Goal: Task Accomplishment & Management: Manage account settings

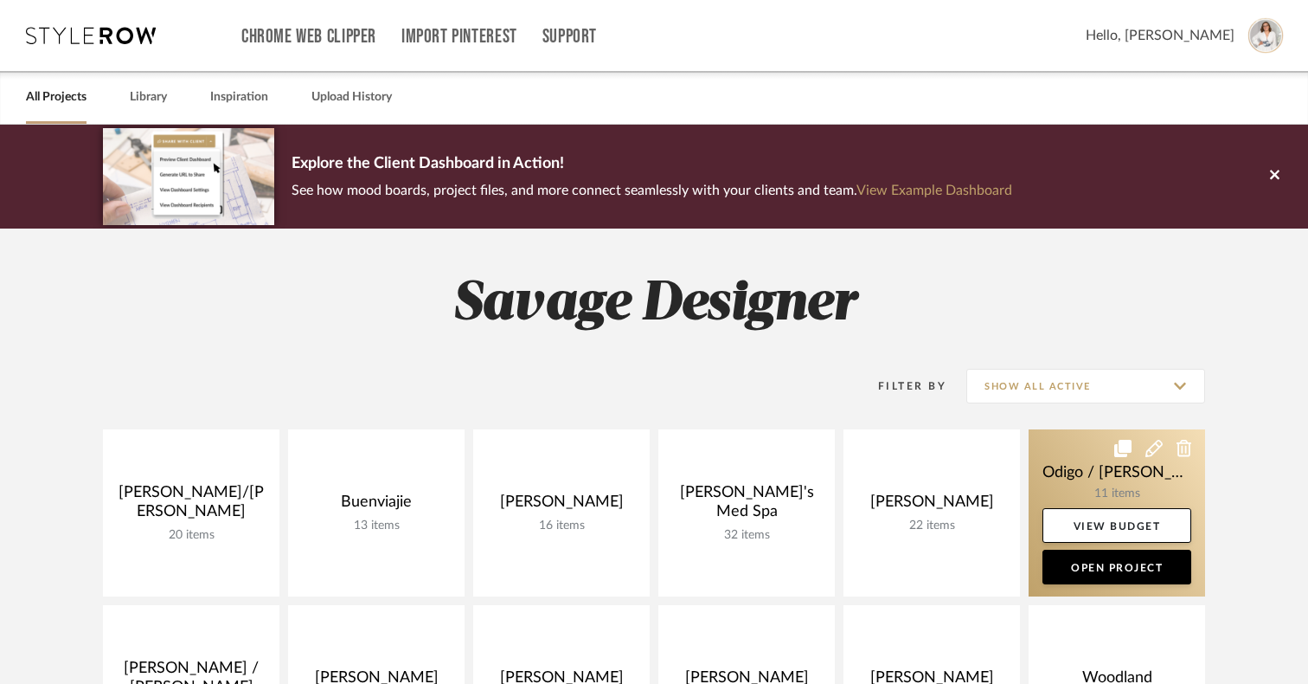
click at [1094, 471] on link at bounding box center [1117, 512] width 177 height 167
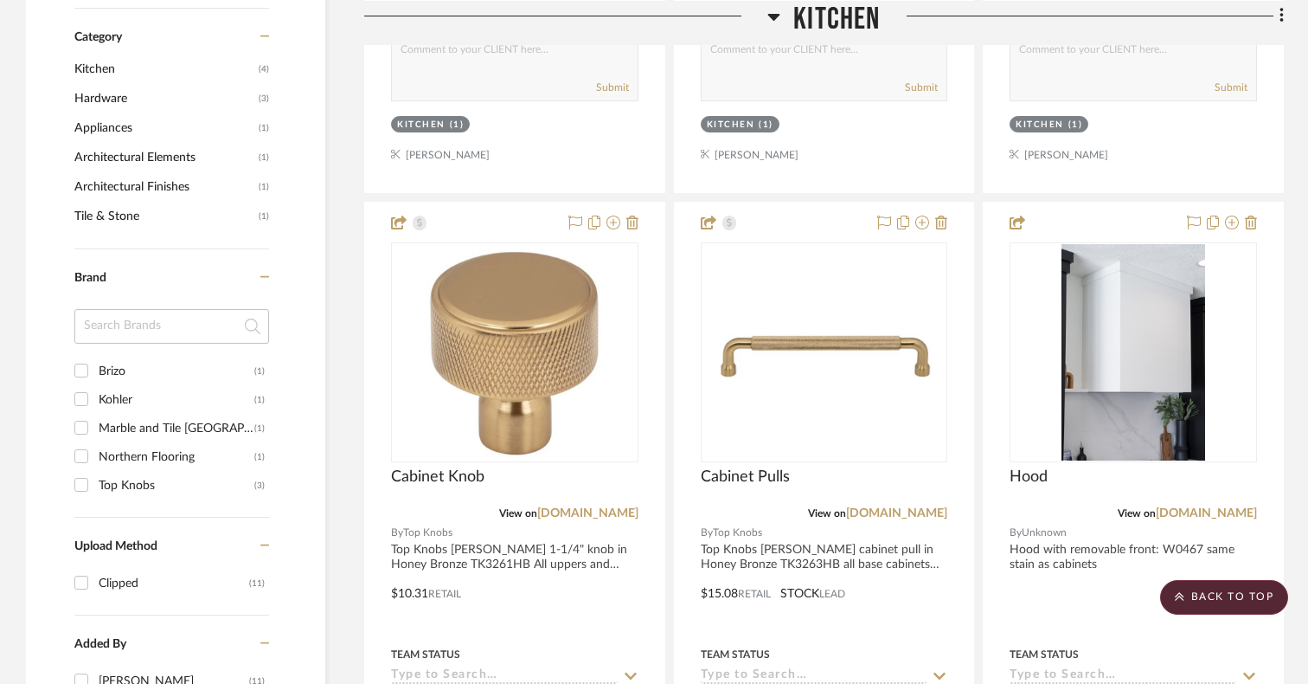
scroll to position [1038, 0]
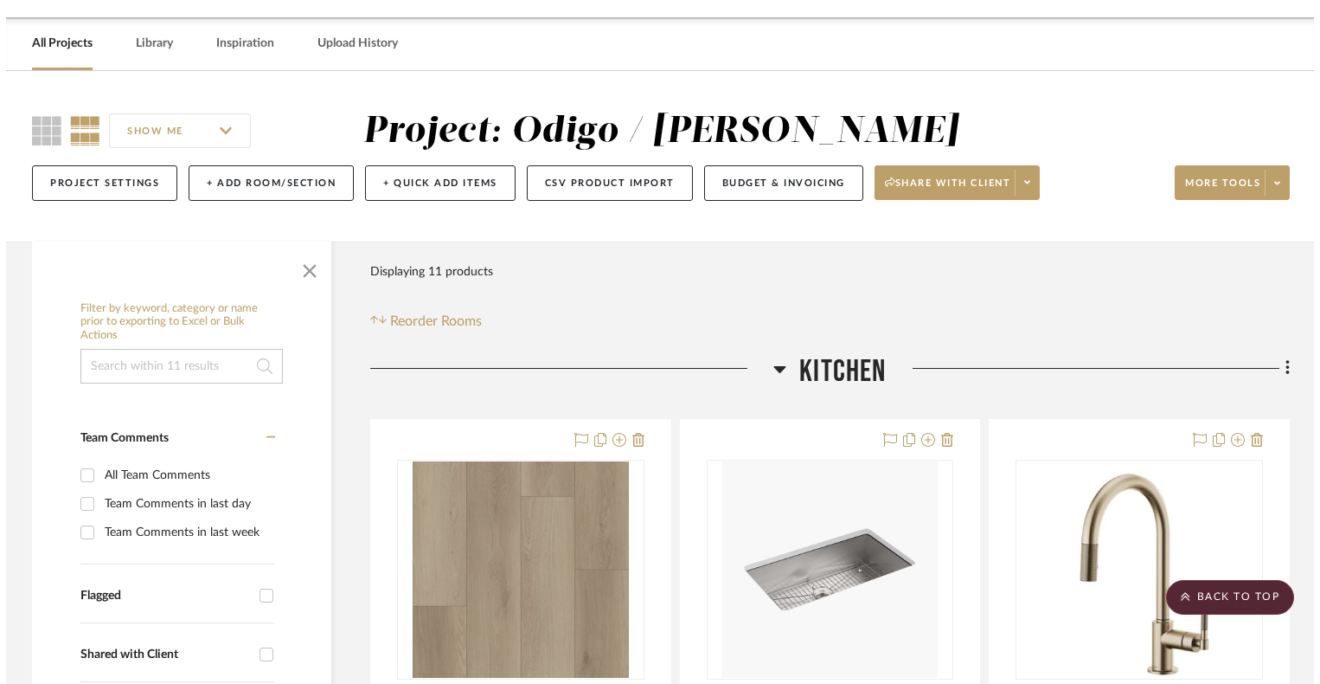
scroll to position [0, 0]
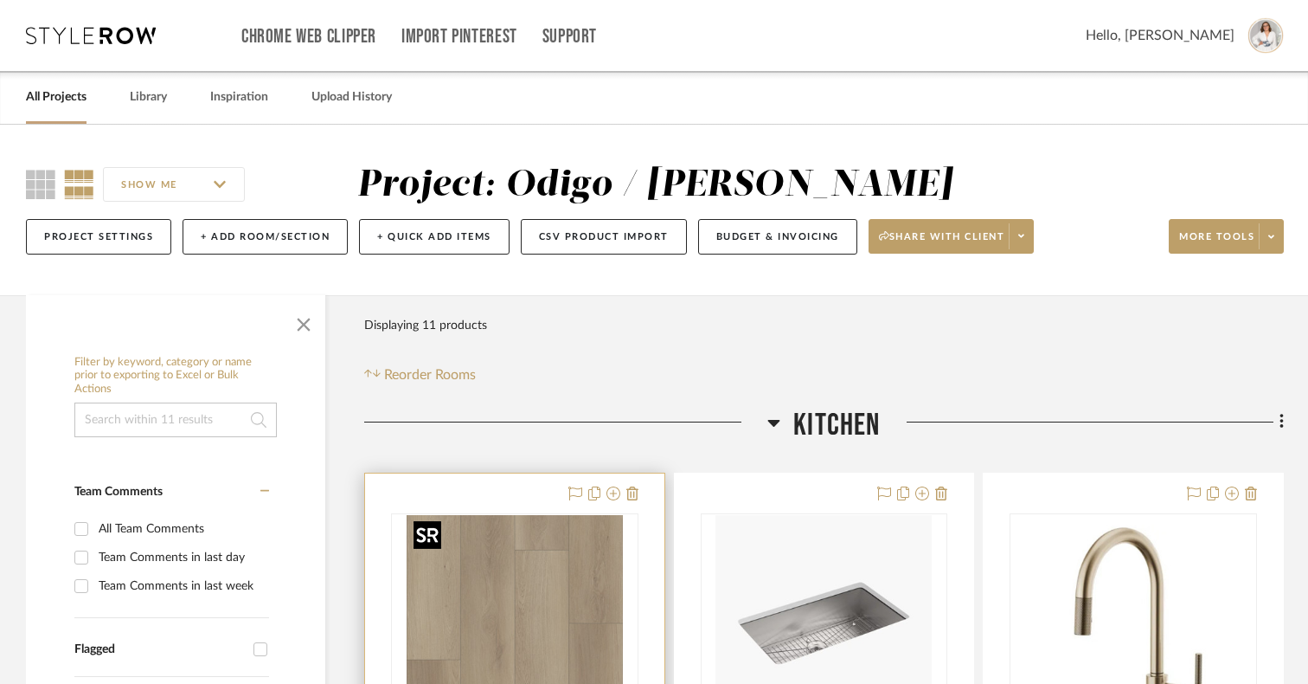
click at [0, 0] on img at bounding box center [0, 0] width 0 height 0
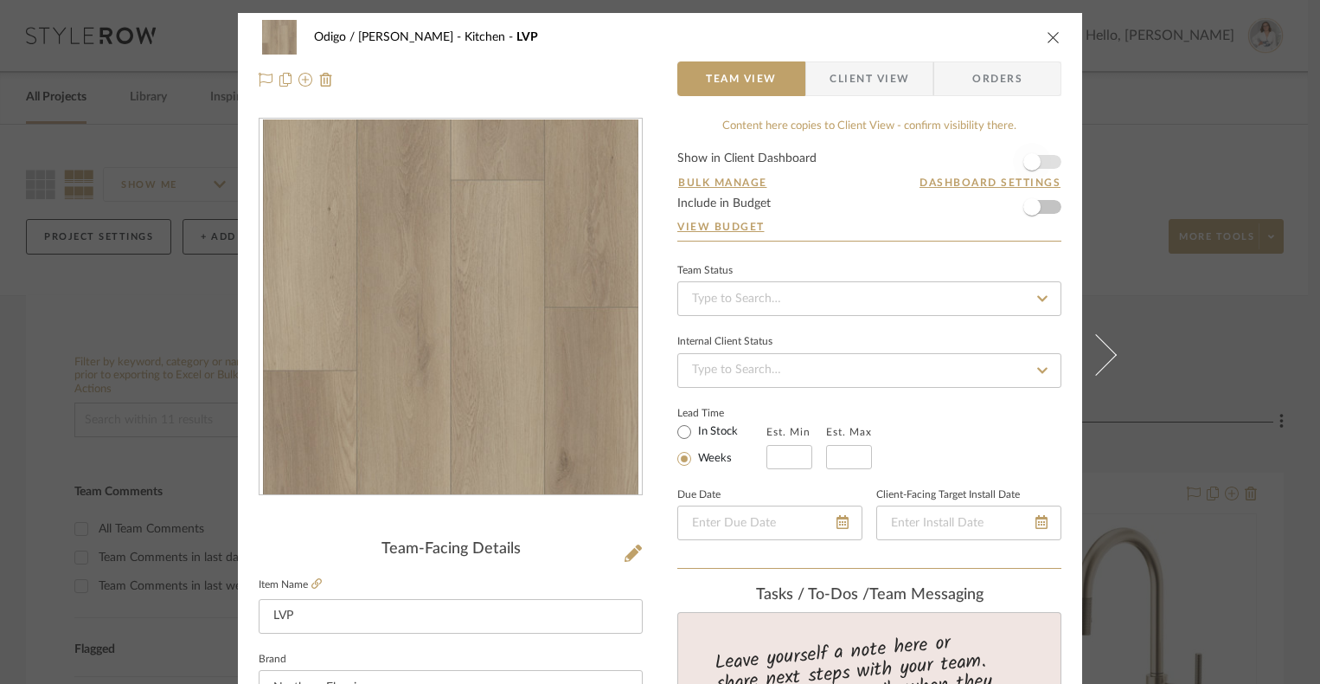
click at [1036, 157] on span "button" at bounding box center [1032, 162] width 38 height 38
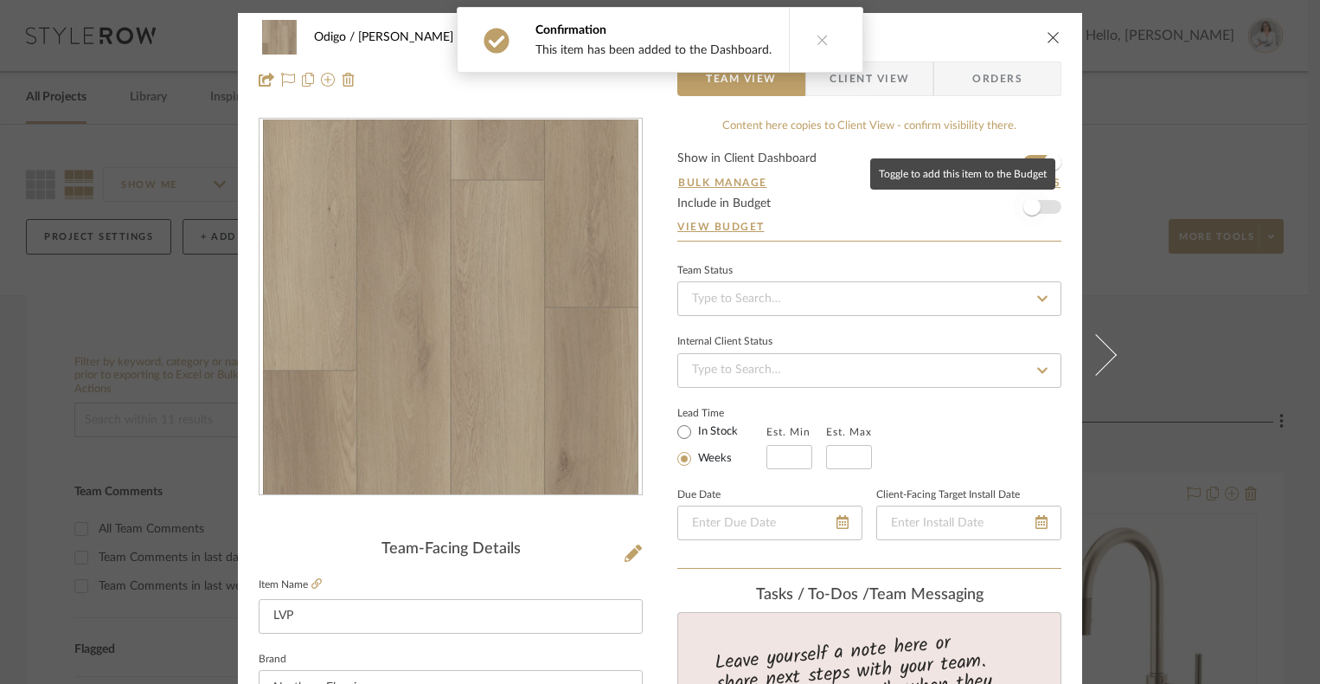
click at [1023, 215] on span "button" at bounding box center [1032, 207] width 38 height 38
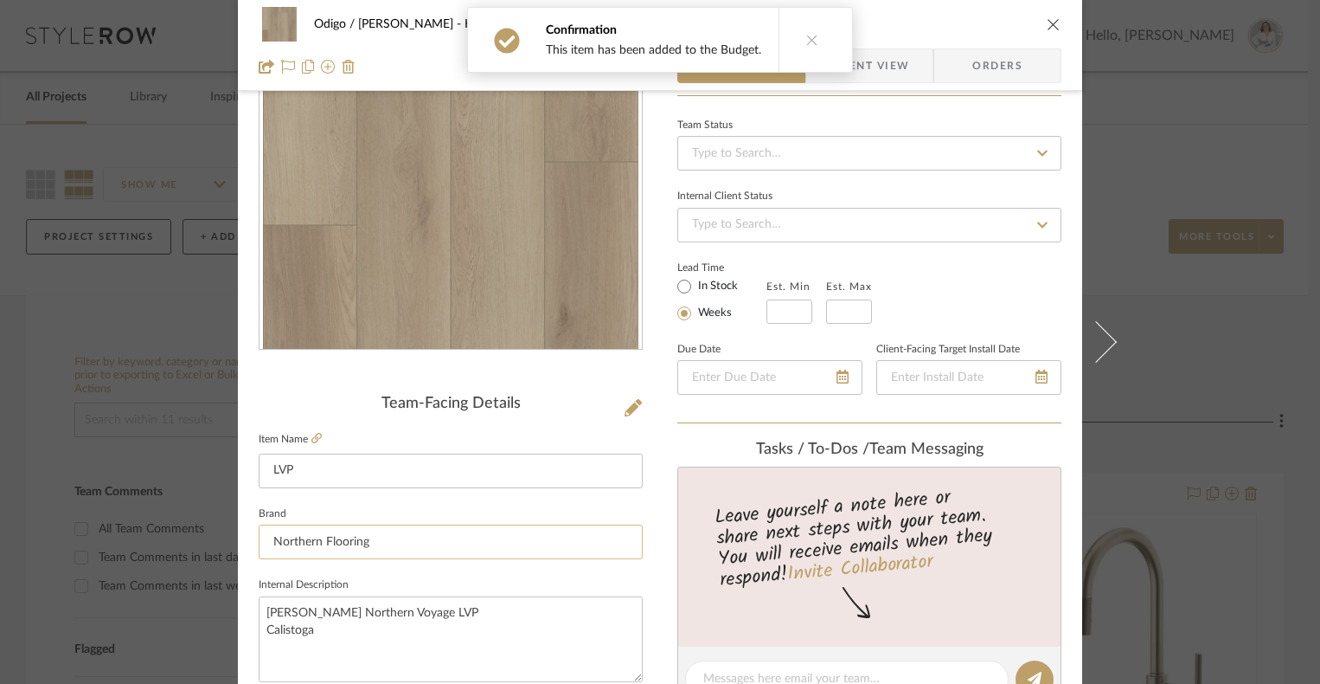
scroll to position [230, 0]
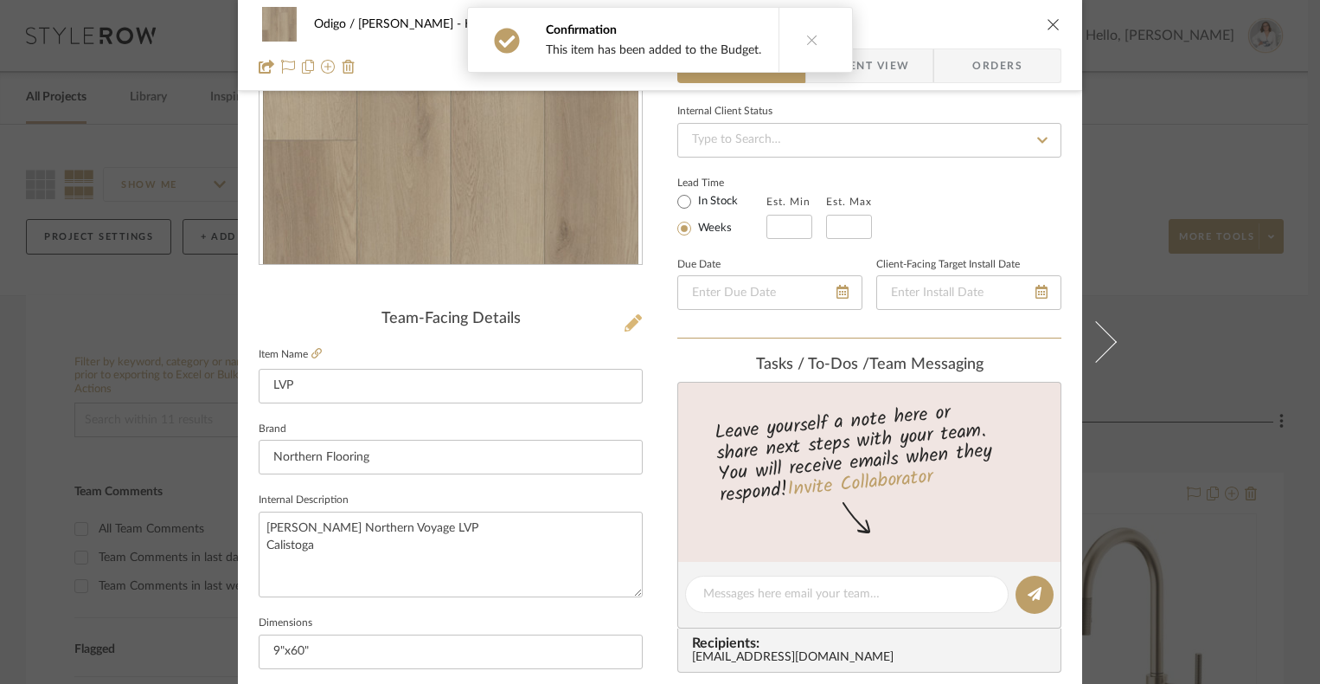
click at [636, 318] on button at bounding box center [633, 324] width 19 height 28
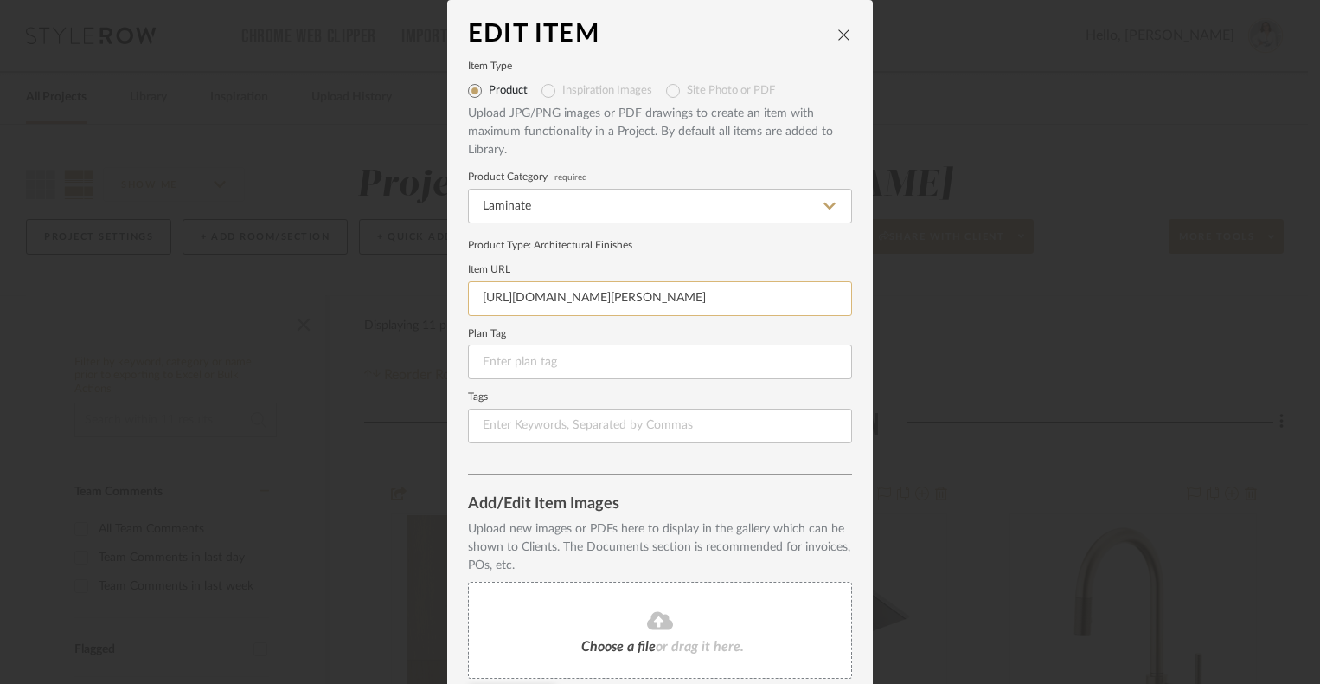
click at [806, 297] on input "https://www.floorcity.com/products/shaw-northern-voyage-9-calistoga-3363v-07292…" at bounding box center [660, 298] width 384 height 35
click at [763, 234] on form "Item Type Product Inspiration Images Site Photo or PDF Upload JPG/PNG images or…" at bounding box center [660, 252] width 384 height 381
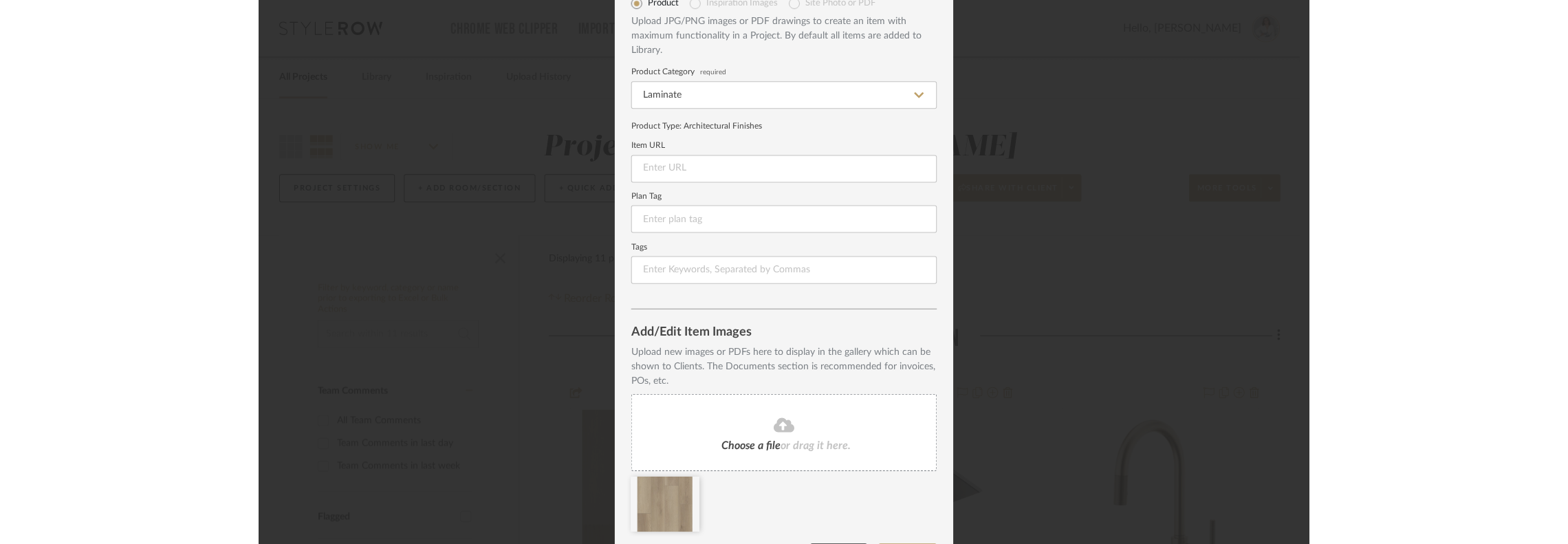
scroll to position [111, 0]
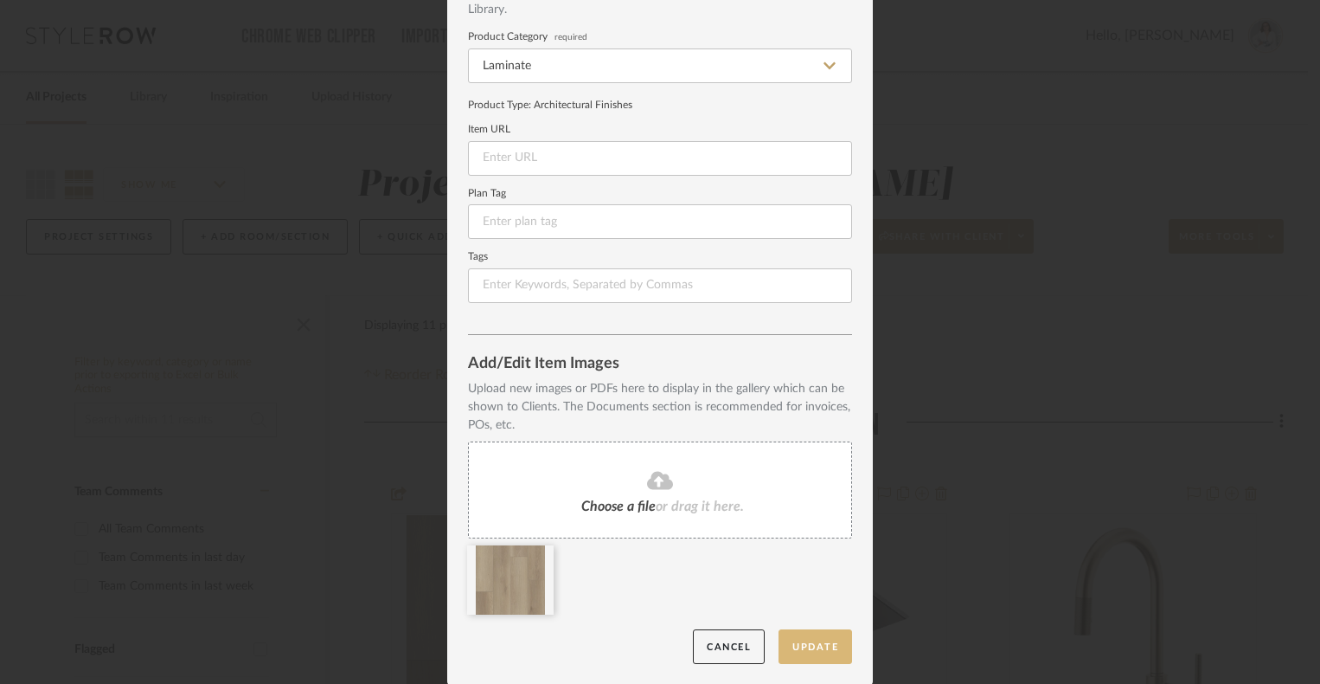
click at [841, 653] on button "Update" at bounding box center [816, 646] width 74 height 35
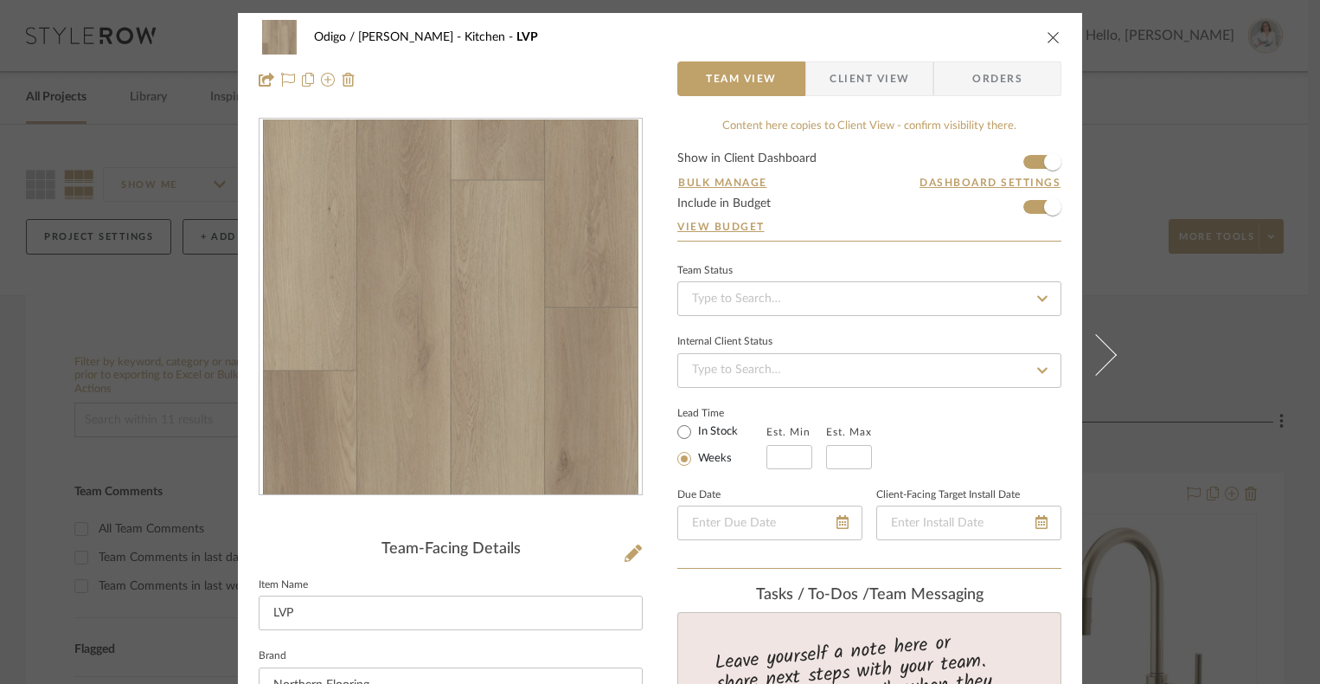
click at [1055, 32] on div "Odigo / McRoy Kitchen LVP Team View Client View Orders" at bounding box center [660, 58] width 844 height 91
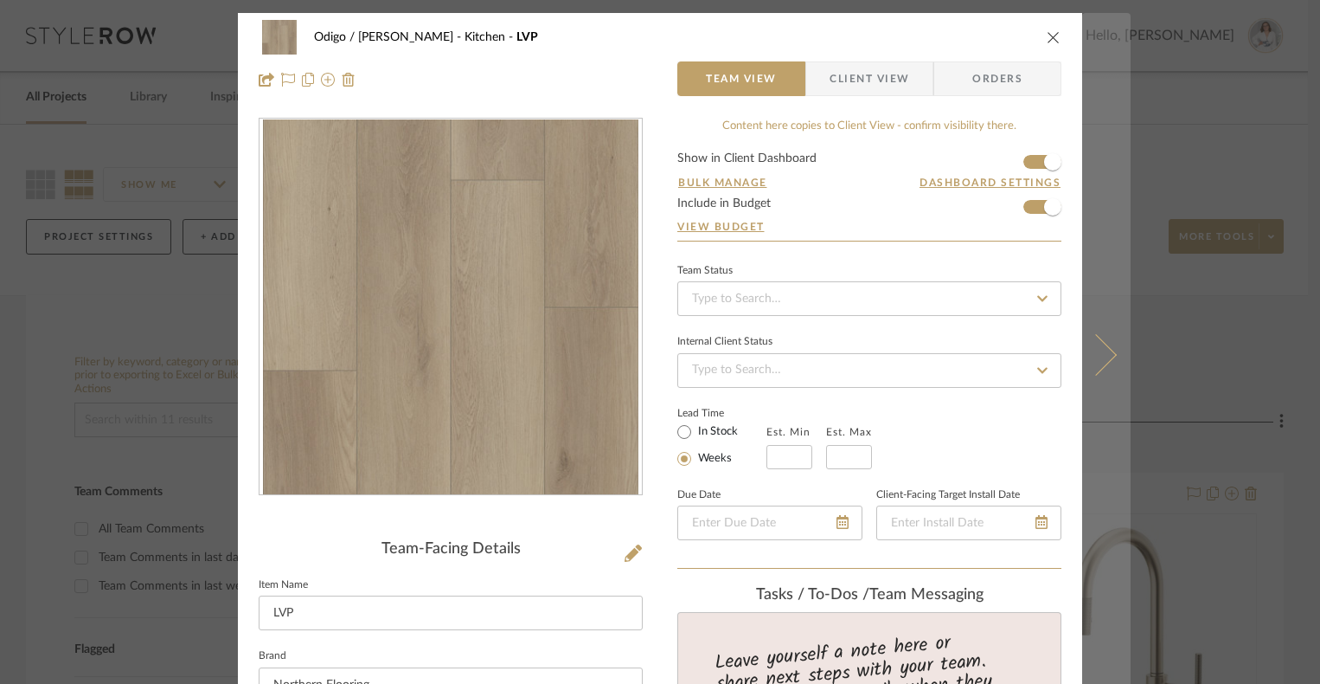
click at [1083, 363] on icon at bounding box center [1096, 355] width 42 height 42
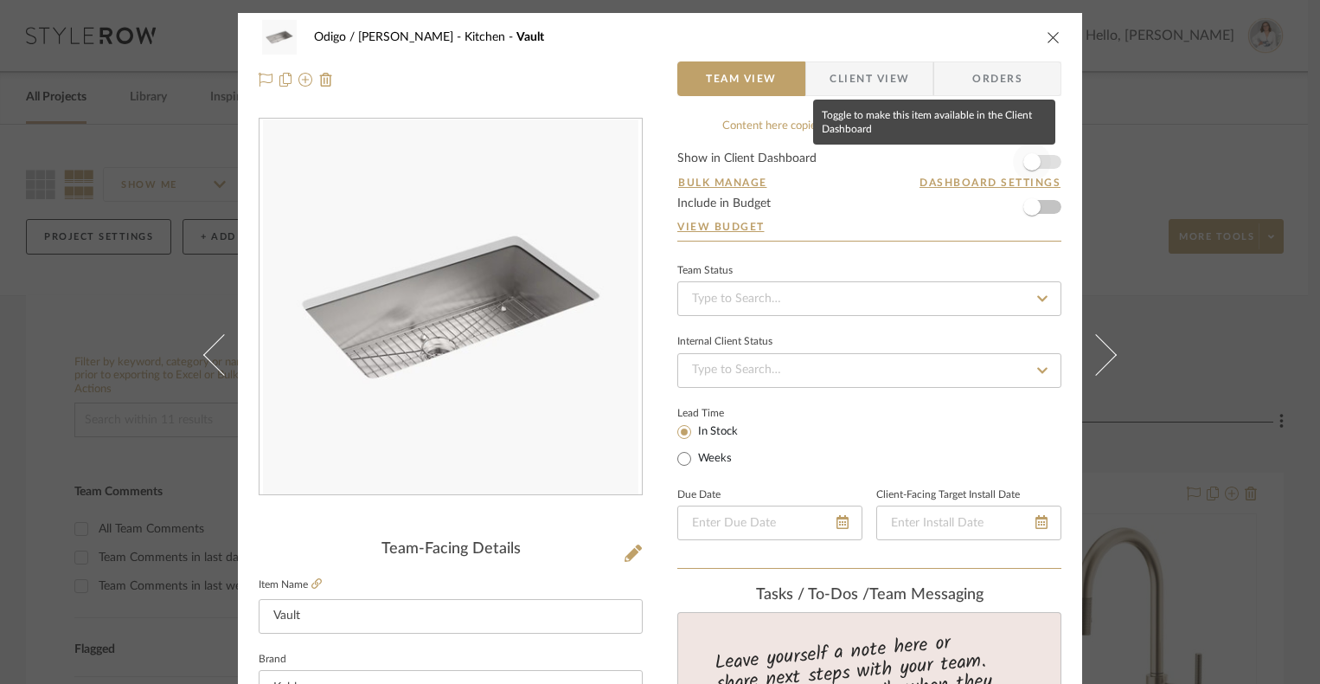
click at [1041, 160] on span "button" at bounding box center [1032, 162] width 38 height 38
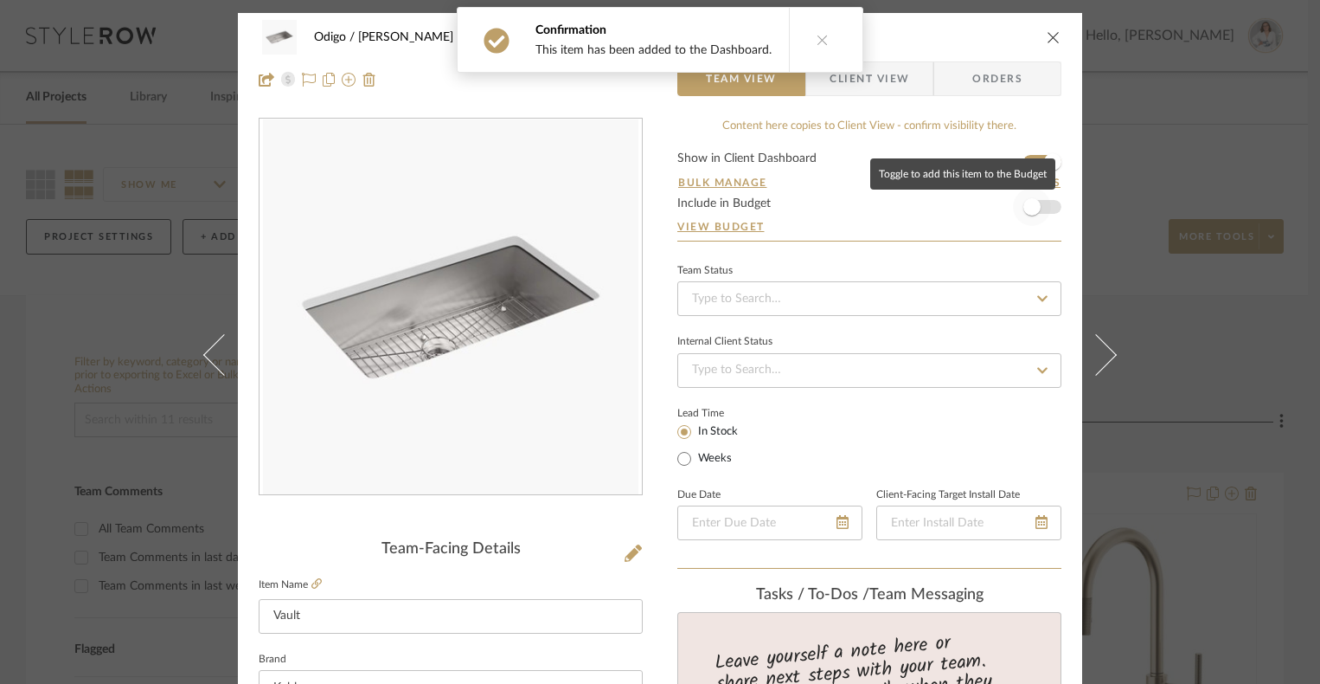
click at [1031, 212] on span "button" at bounding box center [1032, 206] width 17 height 17
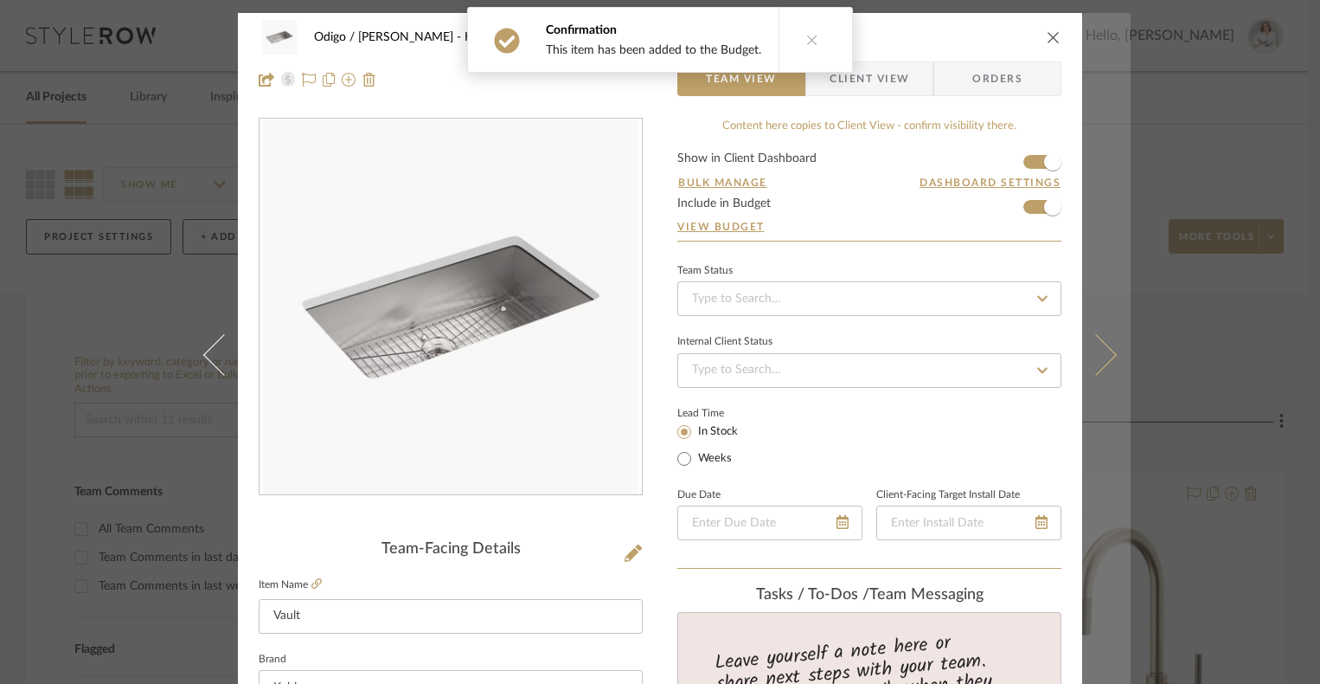
click at [1088, 283] on button at bounding box center [1106, 355] width 48 height 684
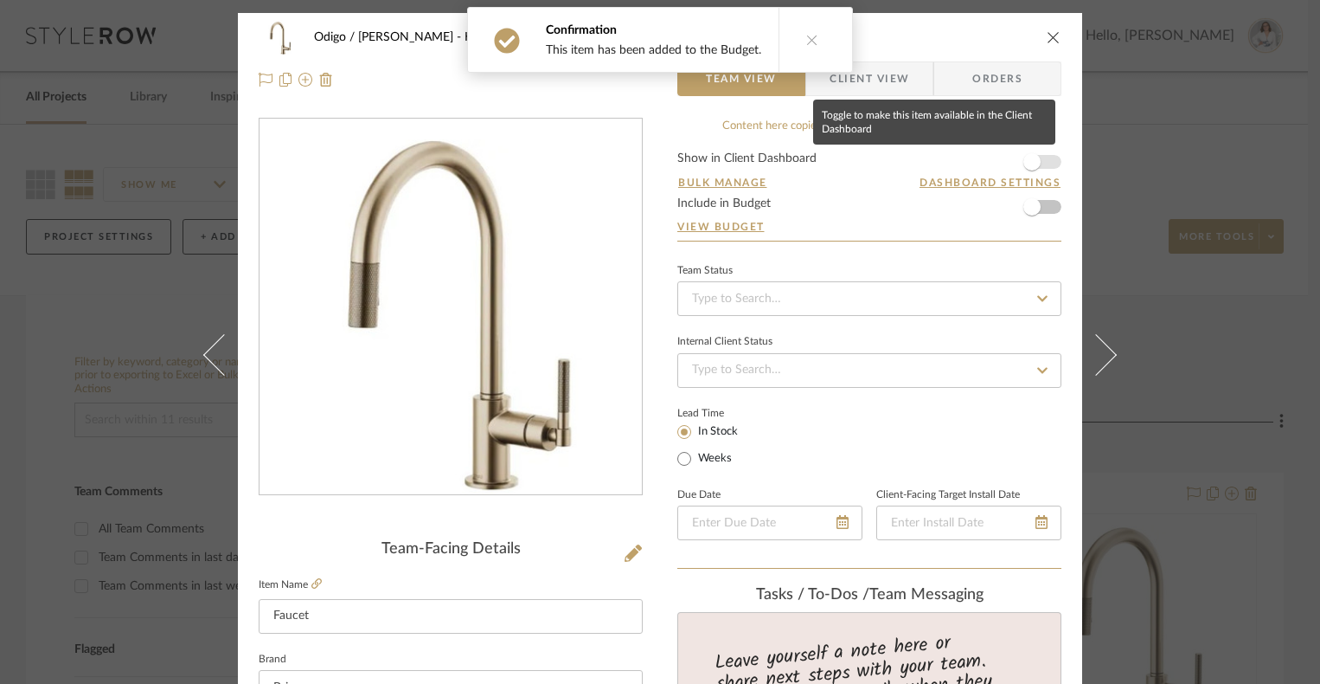
click at [1039, 170] on span "button" at bounding box center [1032, 162] width 38 height 38
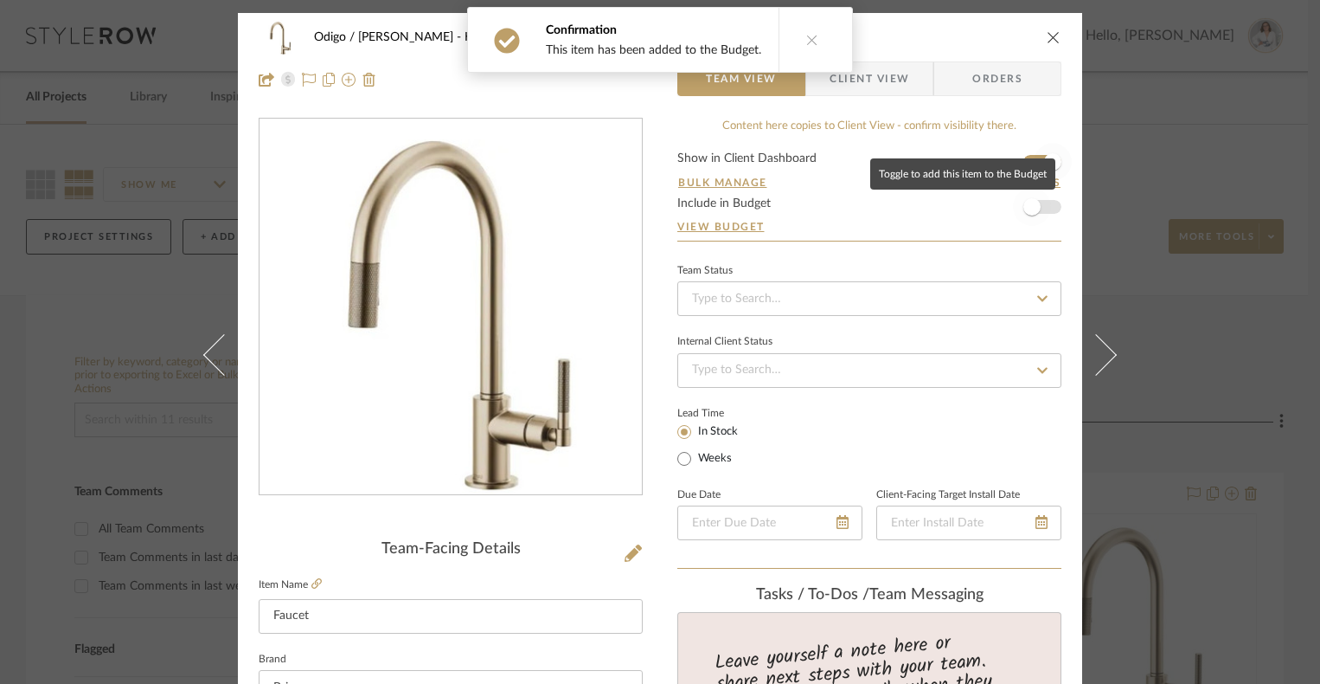
click at [1036, 216] on span "button" at bounding box center [1032, 207] width 38 height 38
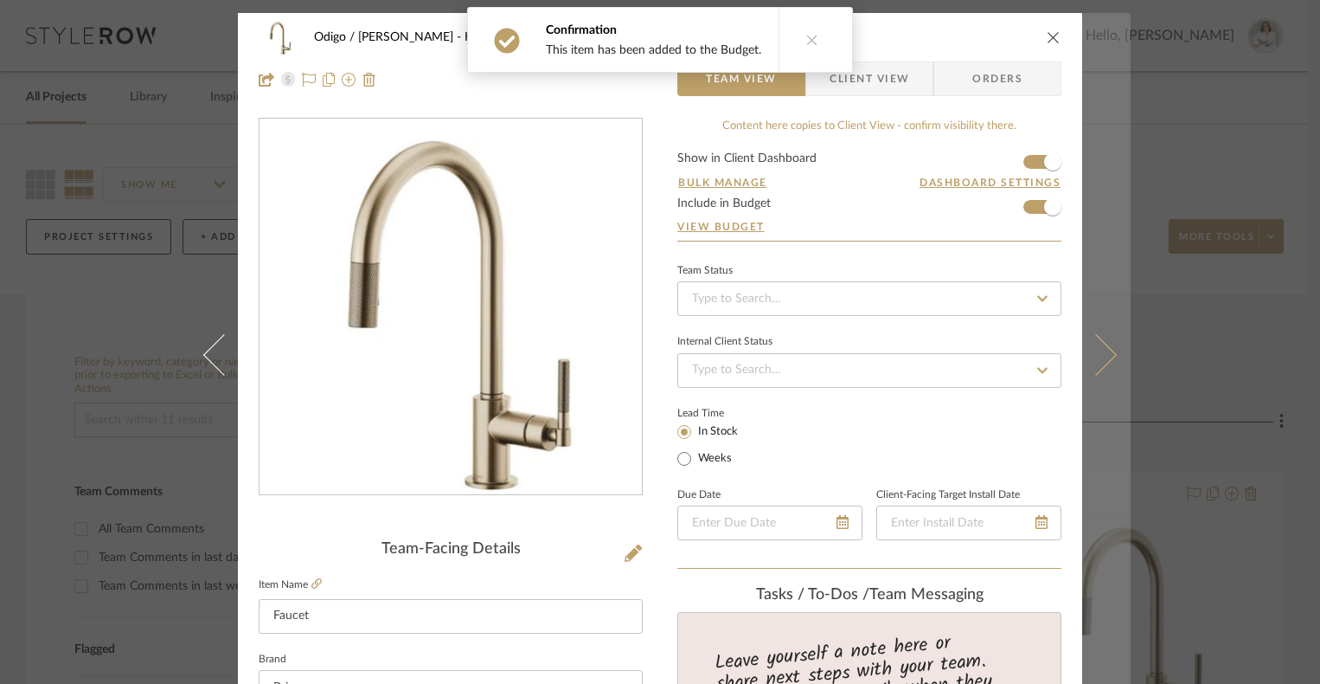
click at [1088, 221] on button at bounding box center [1106, 355] width 48 height 684
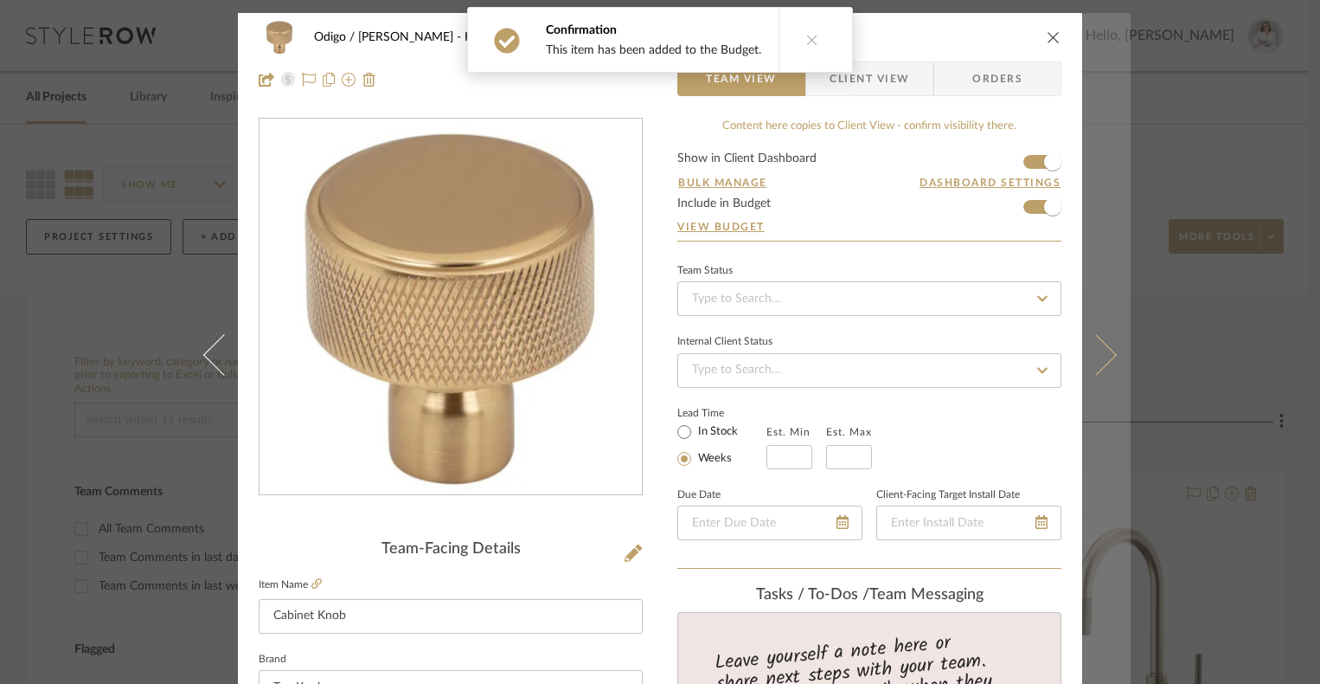
click at [1082, 214] on button at bounding box center [1106, 355] width 48 height 684
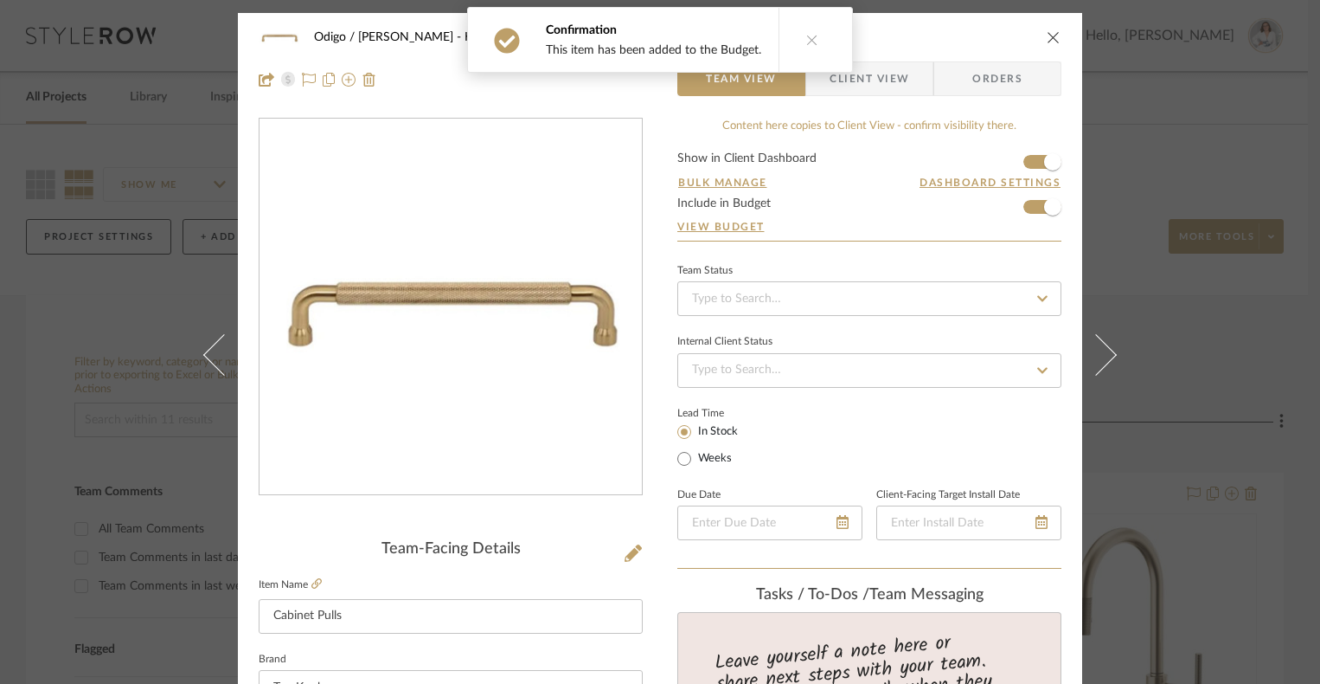
click at [1082, 214] on button at bounding box center [1106, 355] width 48 height 684
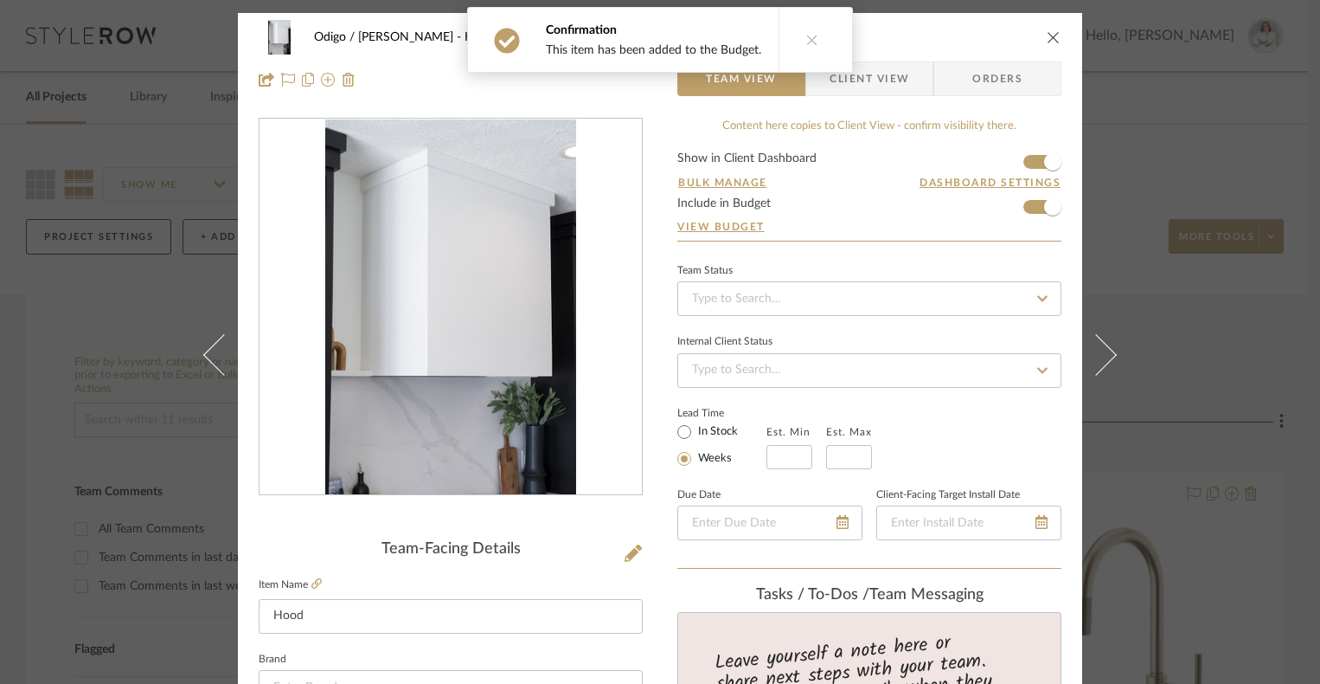
click at [1082, 214] on button at bounding box center [1106, 355] width 48 height 684
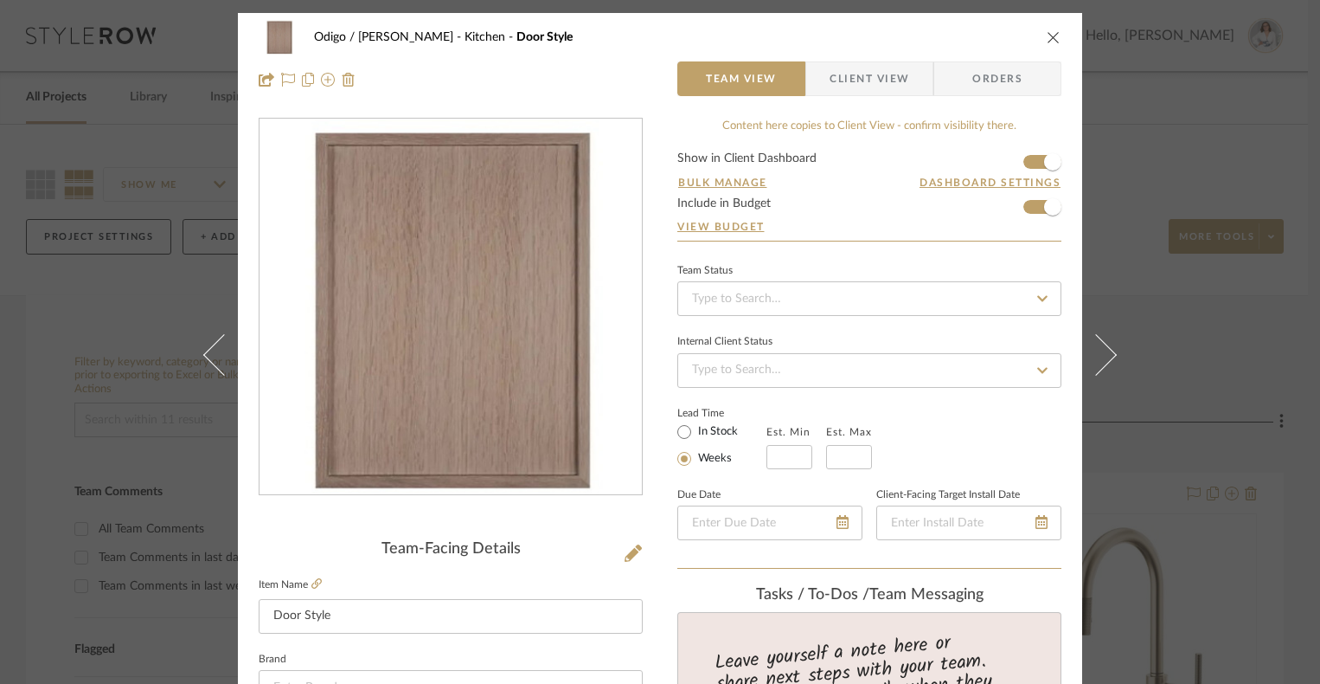
click at [1082, 214] on button at bounding box center [1106, 355] width 48 height 684
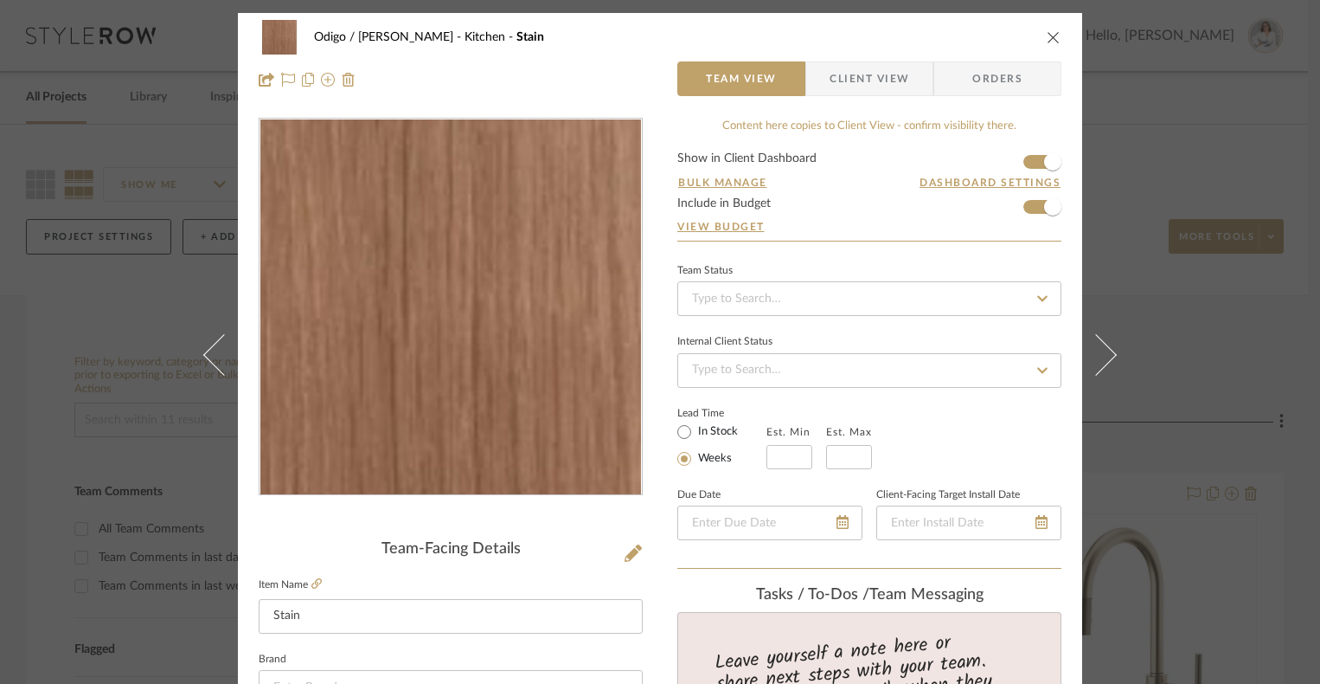
click at [1082, 214] on button at bounding box center [1106, 355] width 48 height 684
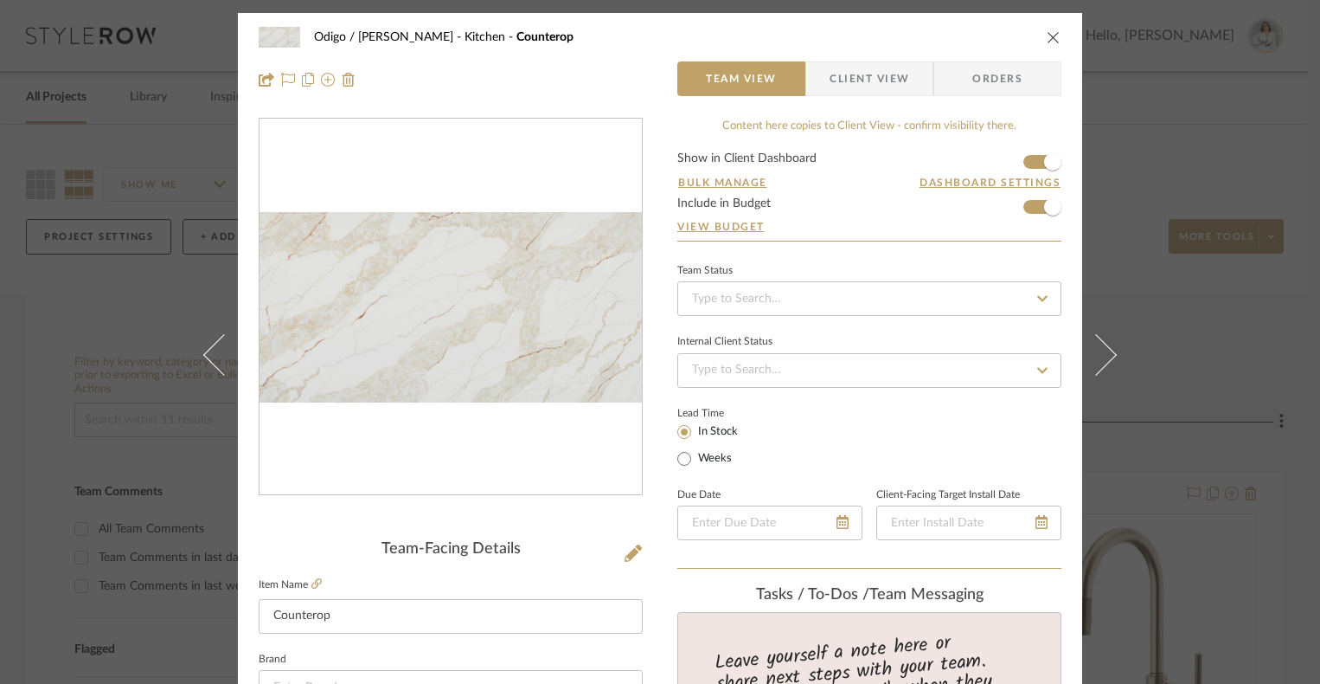
click at [1082, 214] on button at bounding box center [1106, 355] width 48 height 684
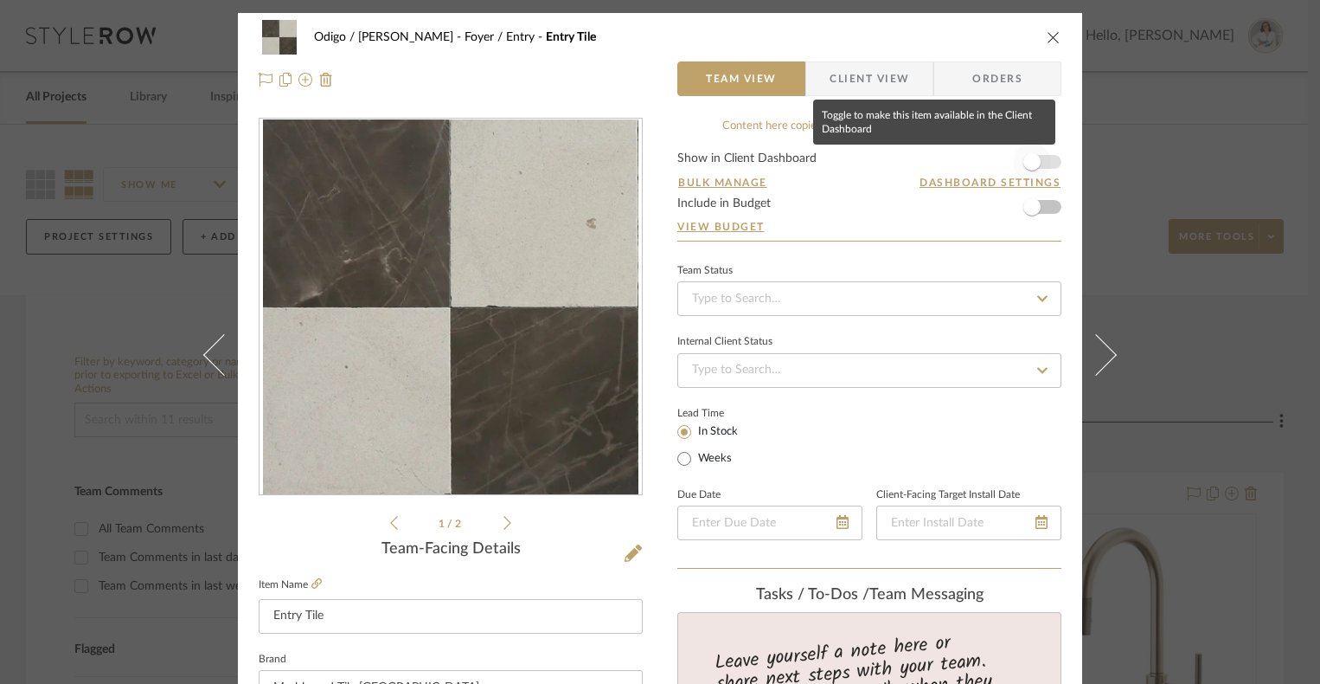
click at [1033, 152] on span "button" at bounding box center [1032, 162] width 38 height 38
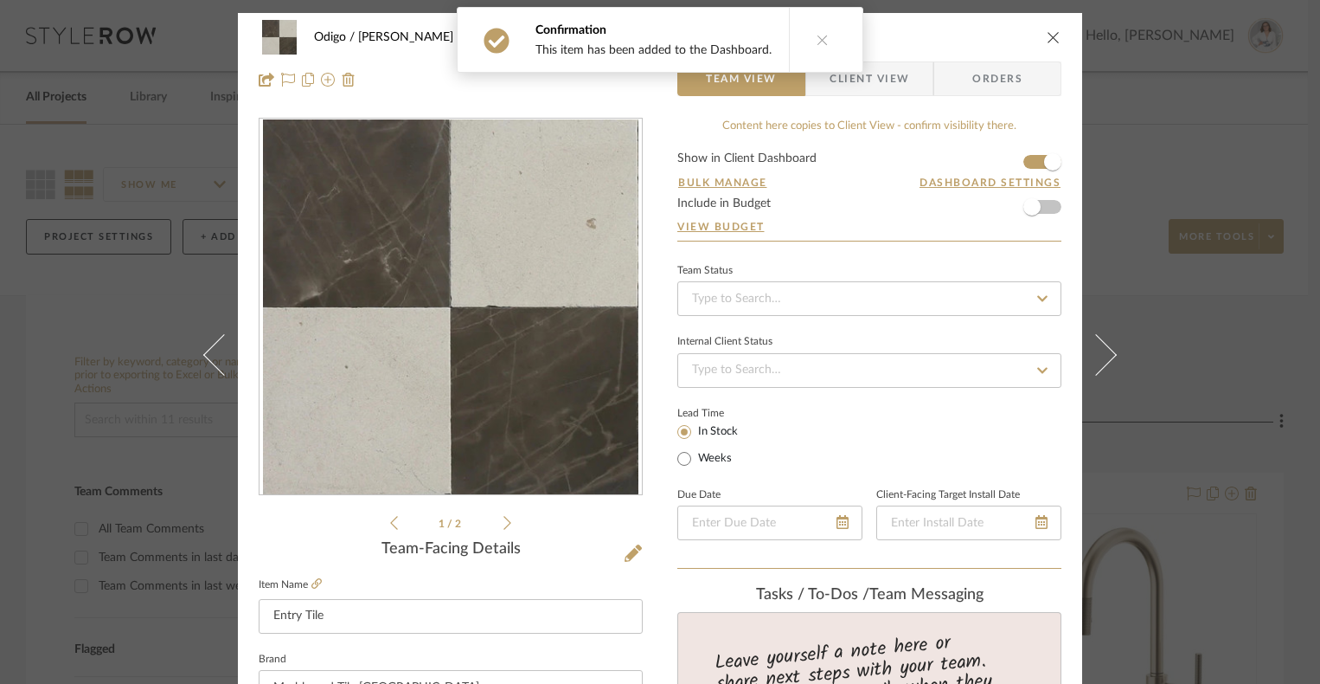
click at [1047, 204] on form "Show in Client Dashboard Bulk Manage Dashboard Settings Include in Budget View …" at bounding box center [869, 196] width 384 height 88
click at [1024, 205] on span "button" at bounding box center [1032, 206] width 17 height 17
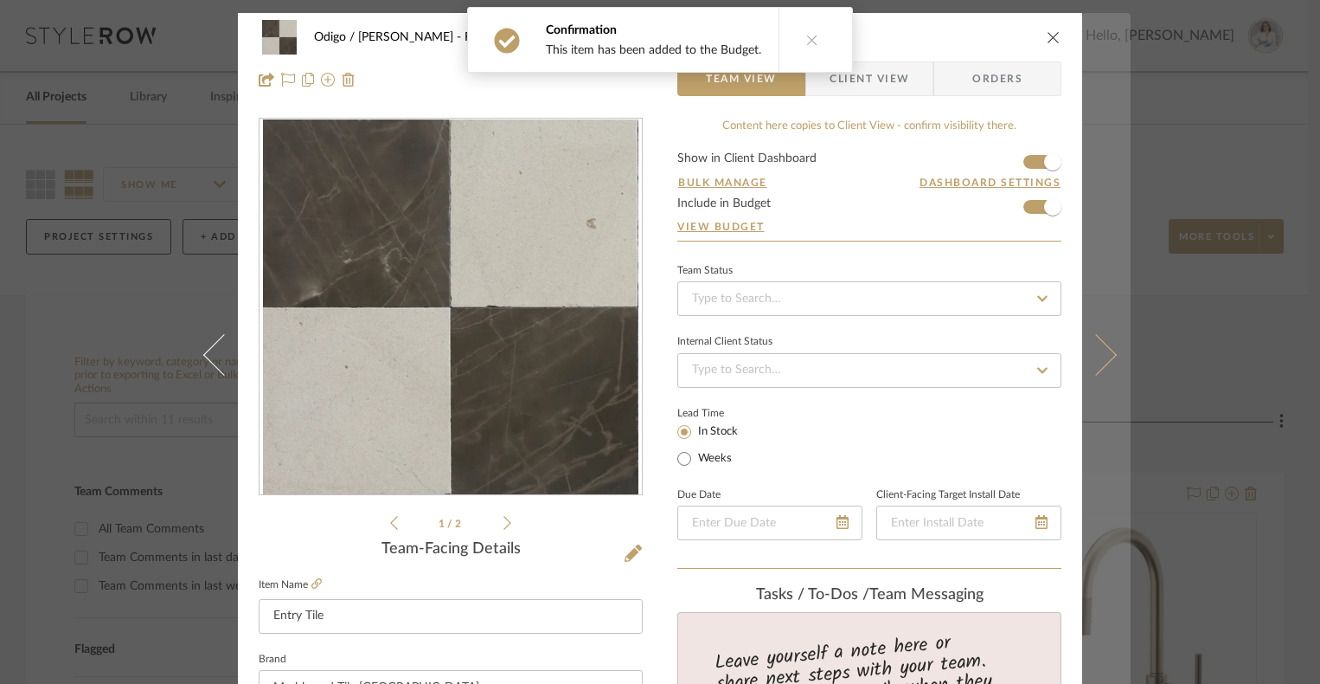
click at [1103, 223] on button at bounding box center [1106, 355] width 48 height 684
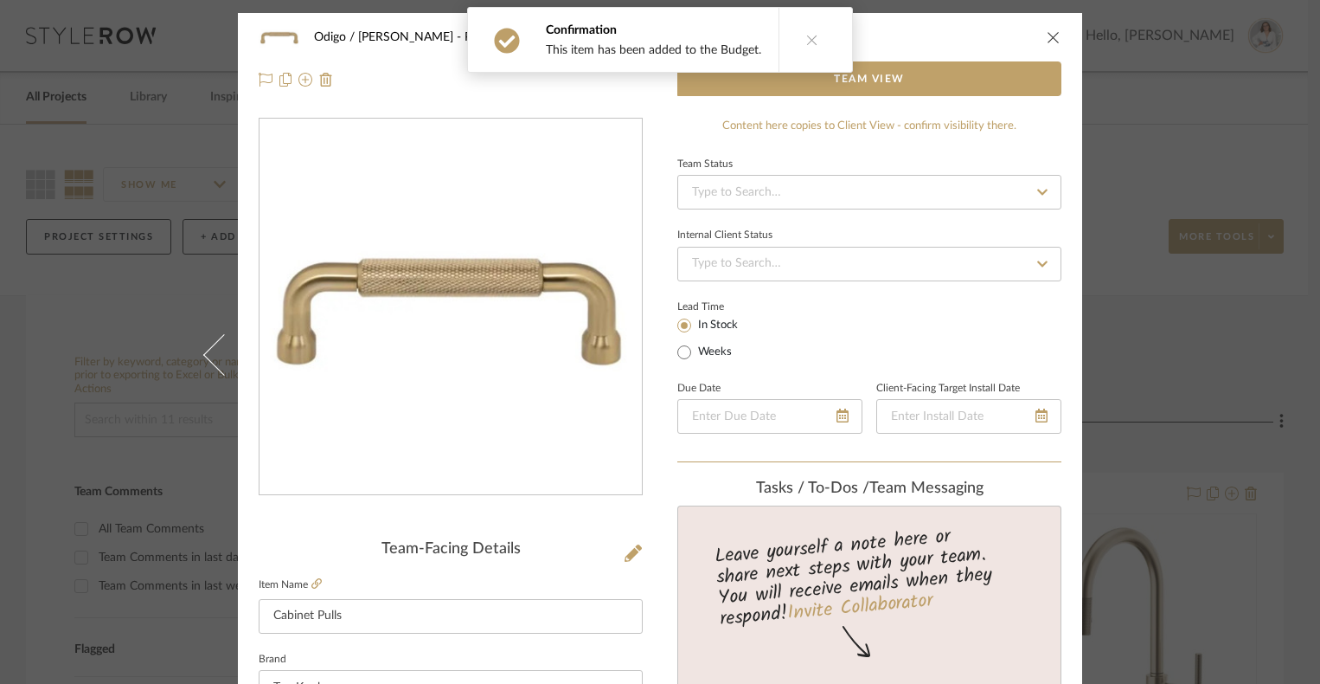
click at [1051, 32] on icon "close" at bounding box center [1054, 37] width 14 height 14
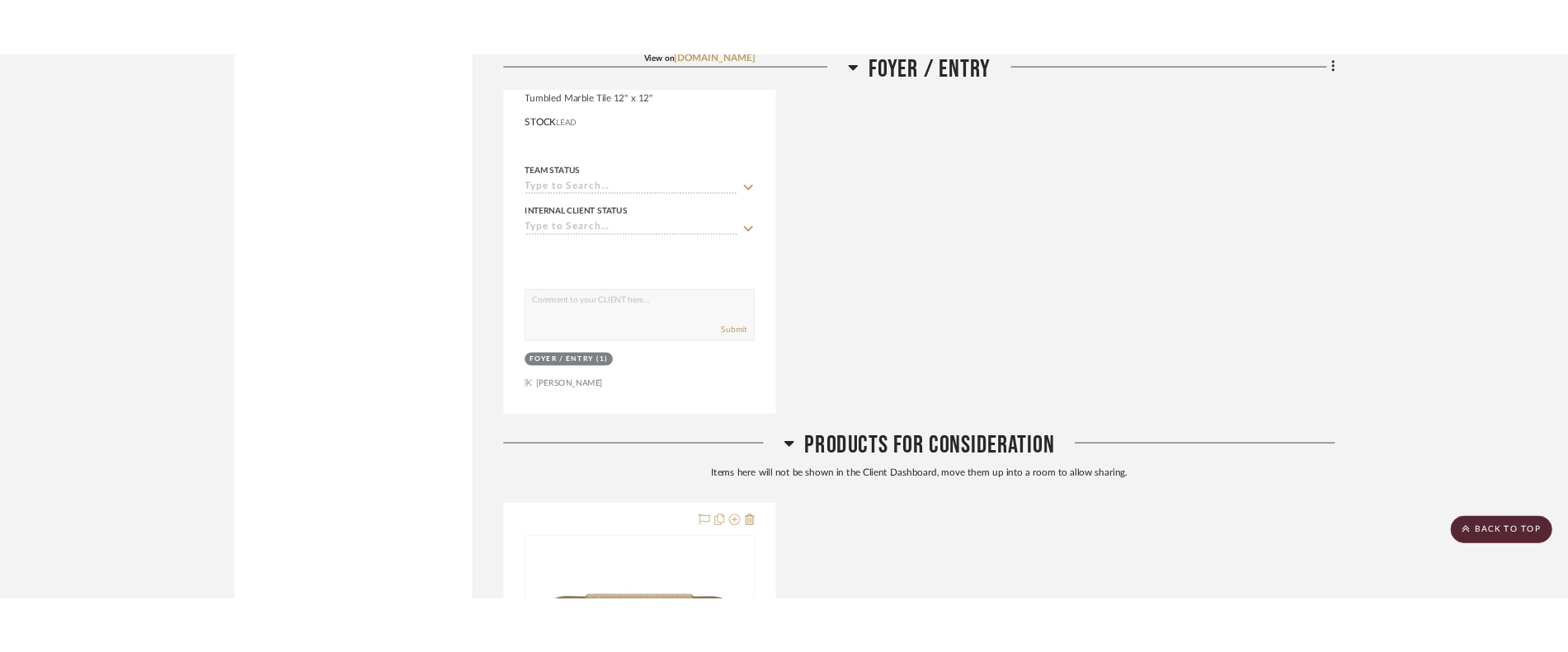
scroll to position [2969, 0]
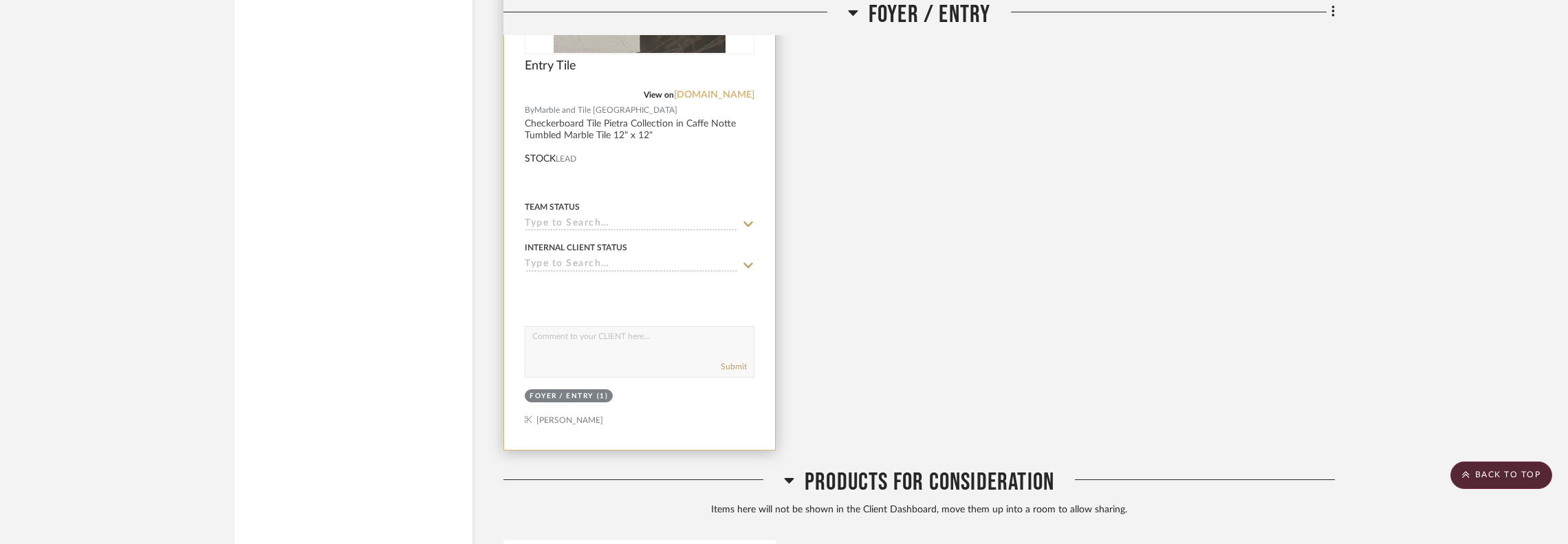
click at [687, 94] on link "[DOMAIN_NAME]" at bounding box center [714, 95] width 80 height 10
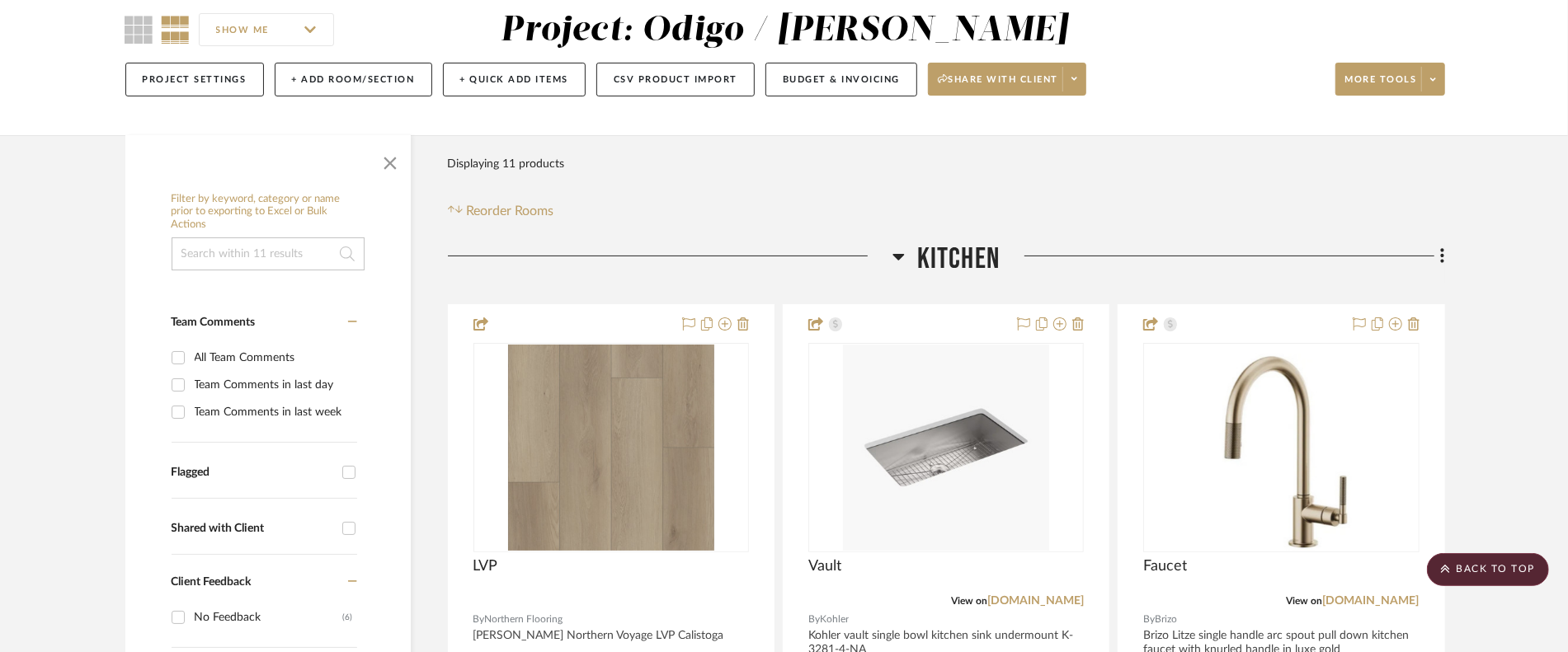
scroll to position [0, 0]
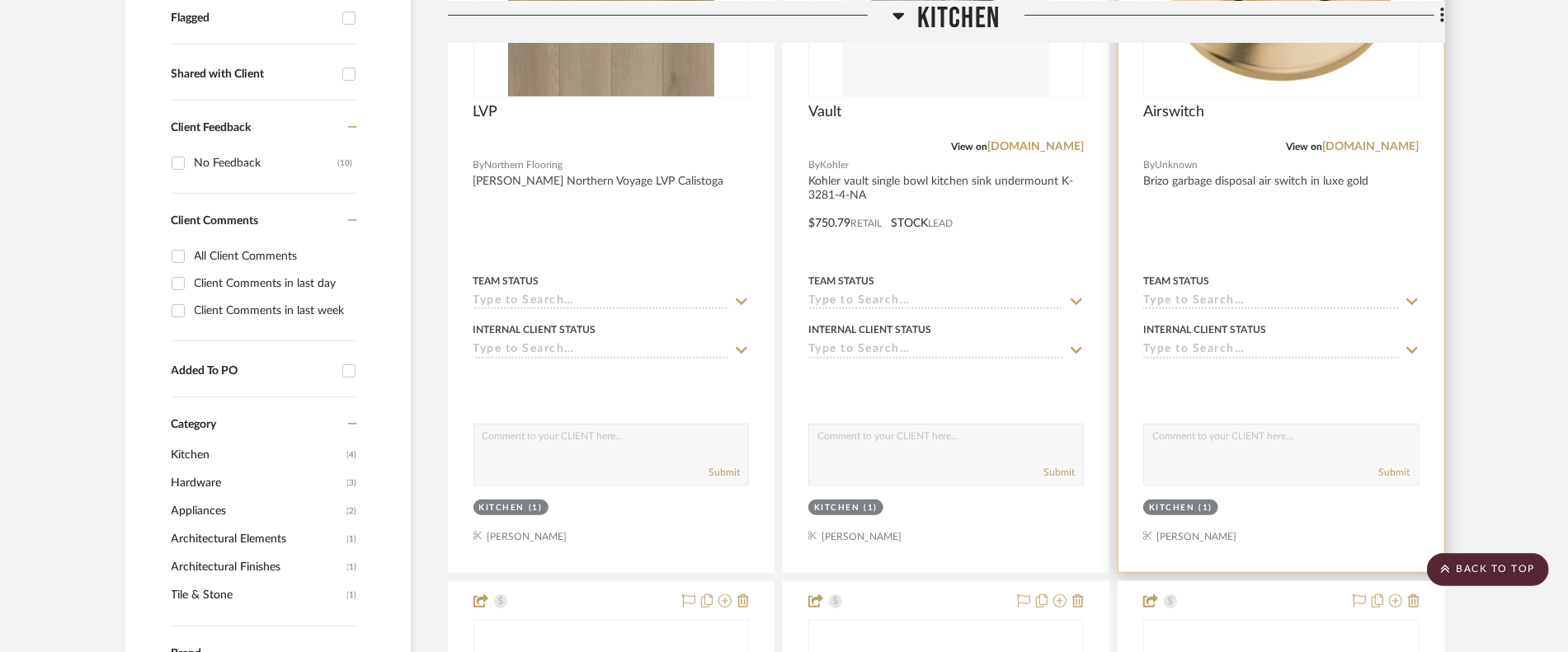
scroll to position [989, 0]
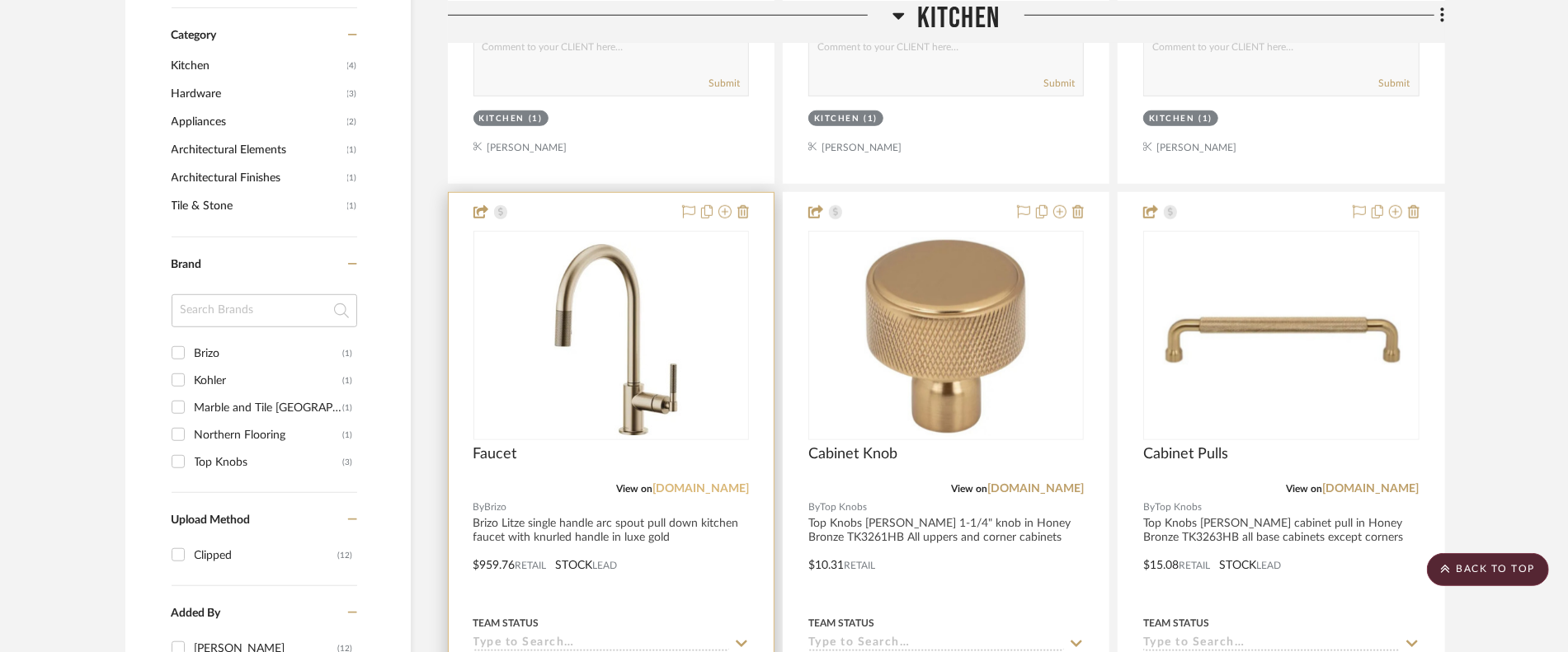
click at [694, 492] on link "[DOMAIN_NAME]" at bounding box center [700, 489] width 96 height 11
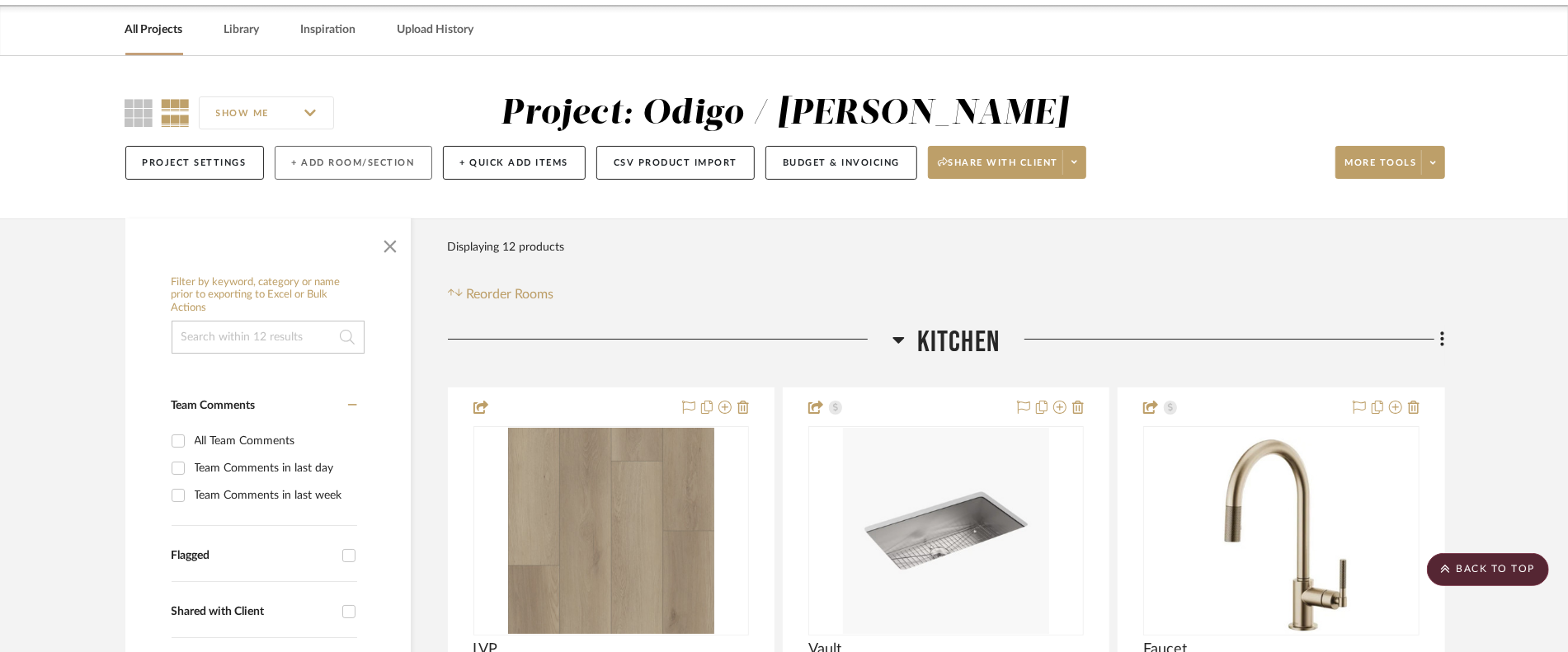
scroll to position [0, 0]
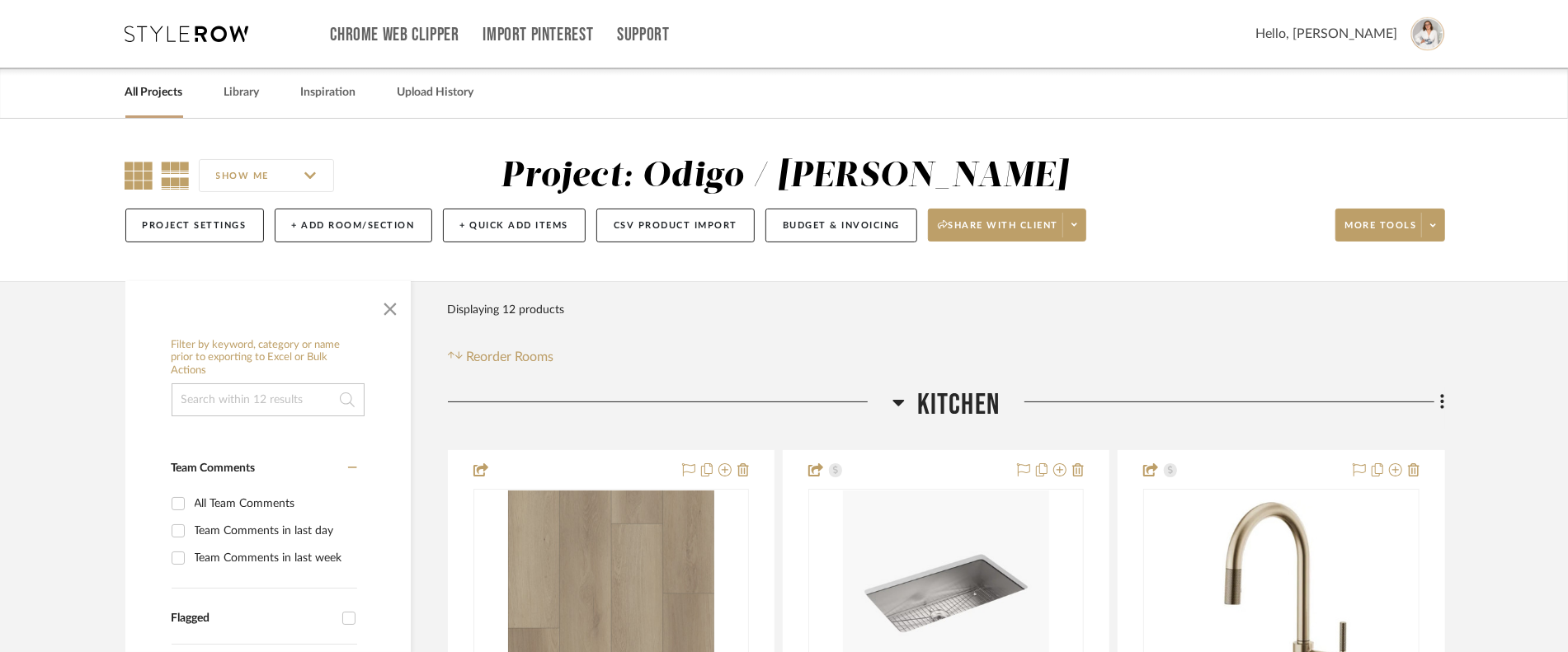
click at [133, 171] on icon at bounding box center [139, 175] width 28 height 28
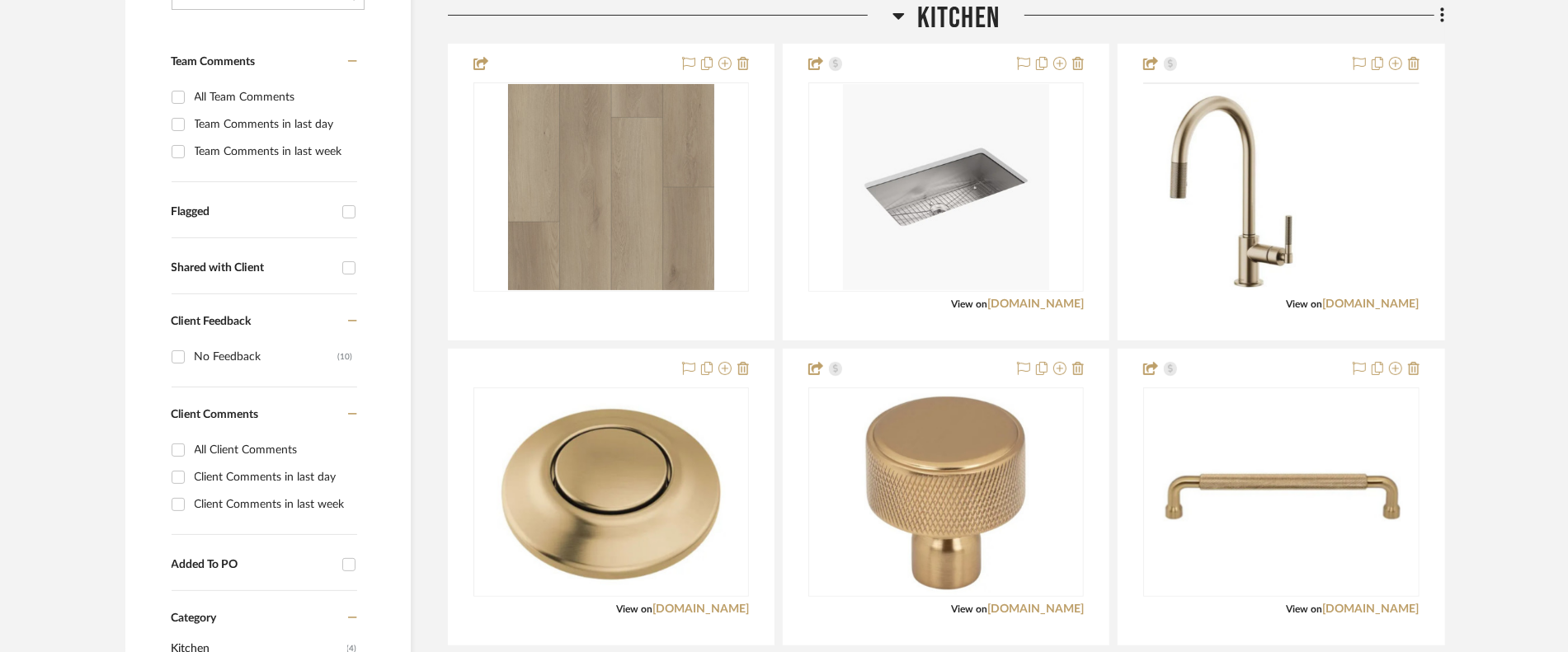
scroll to position [660, 0]
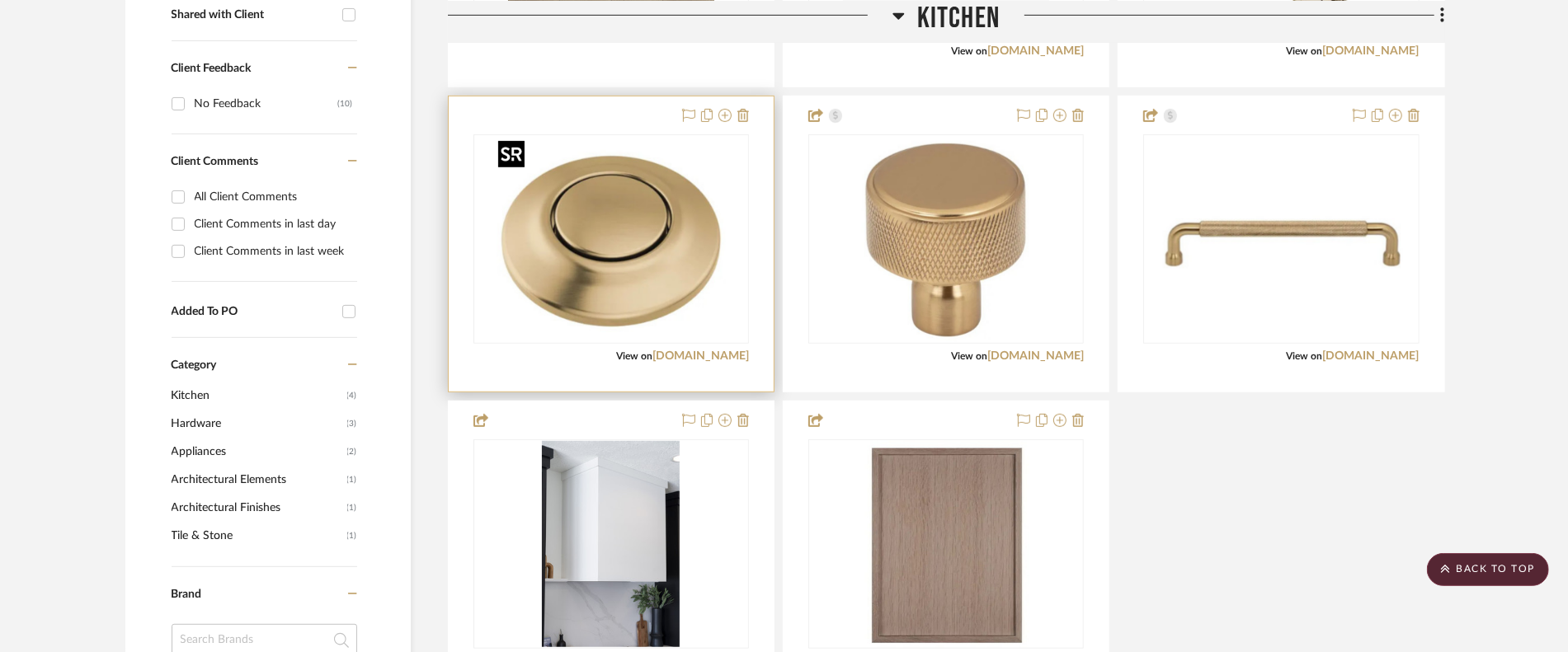
click at [701, 263] on img "0" at bounding box center [611, 239] width 238 height 206
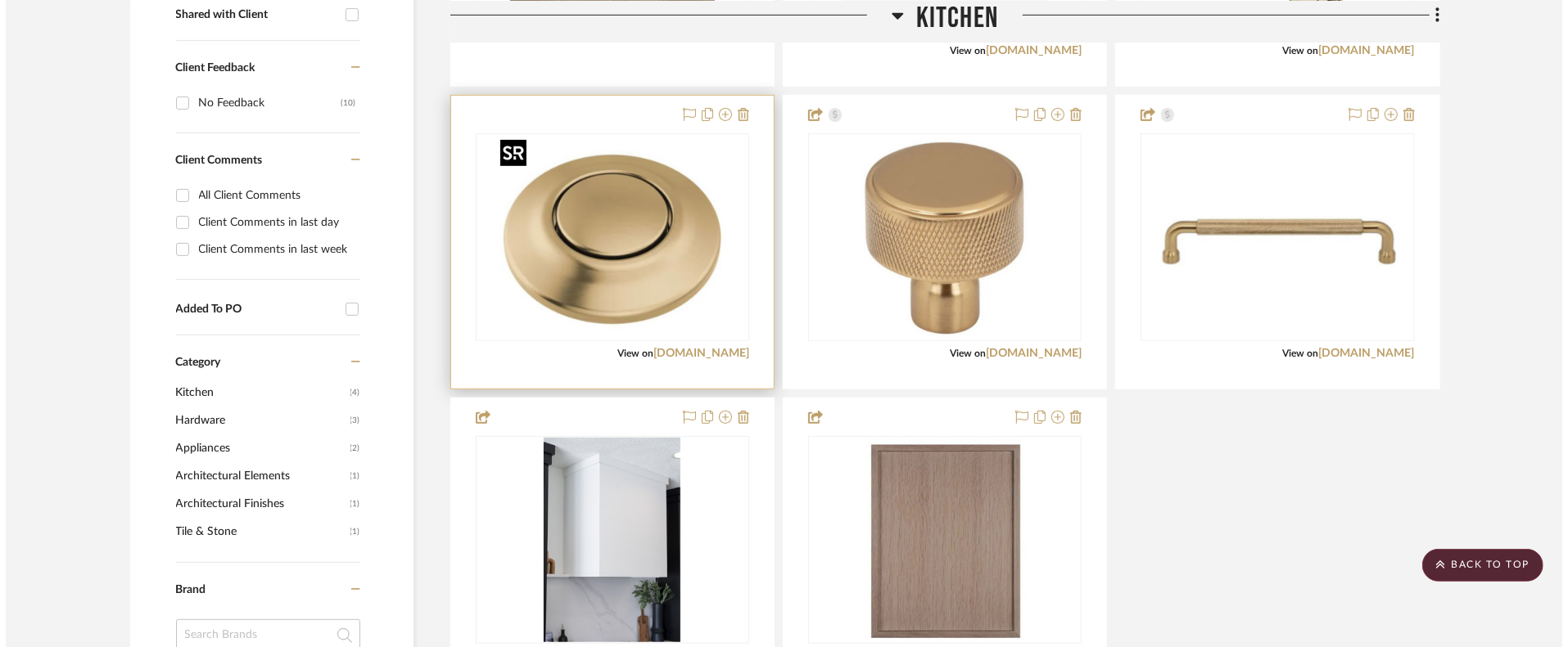
scroll to position [0, 0]
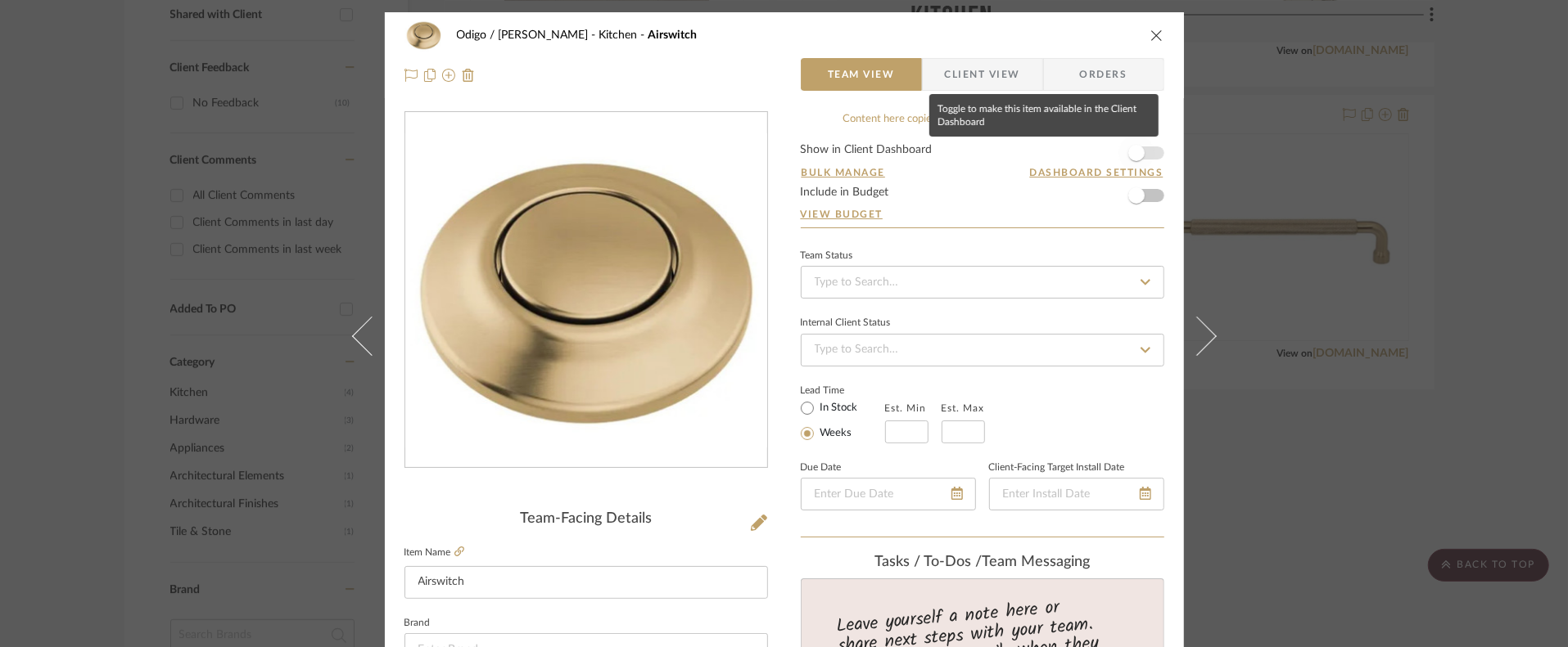
click at [1120, 158] on span "button" at bounding box center [1136, 153] width 36 height 36
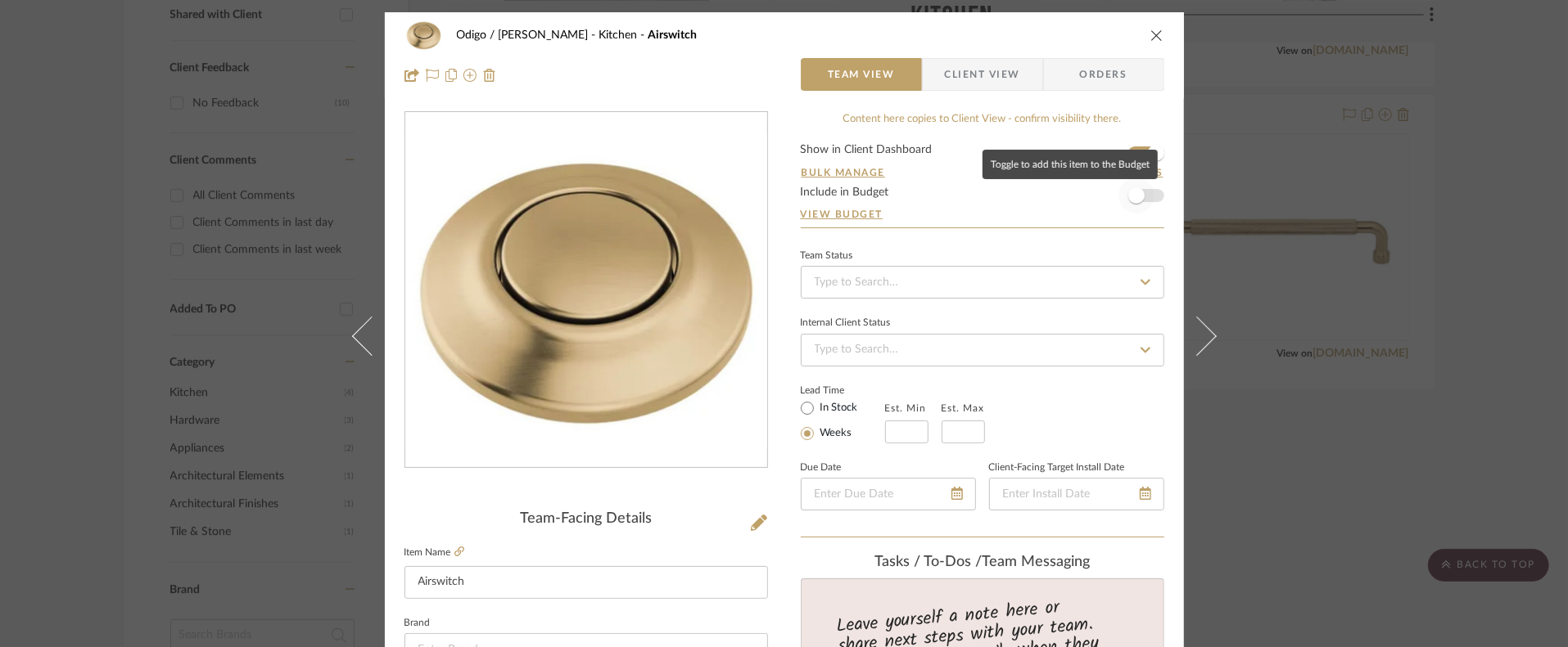
click at [1130, 188] on span "button" at bounding box center [1136, 195] width 16 height 16
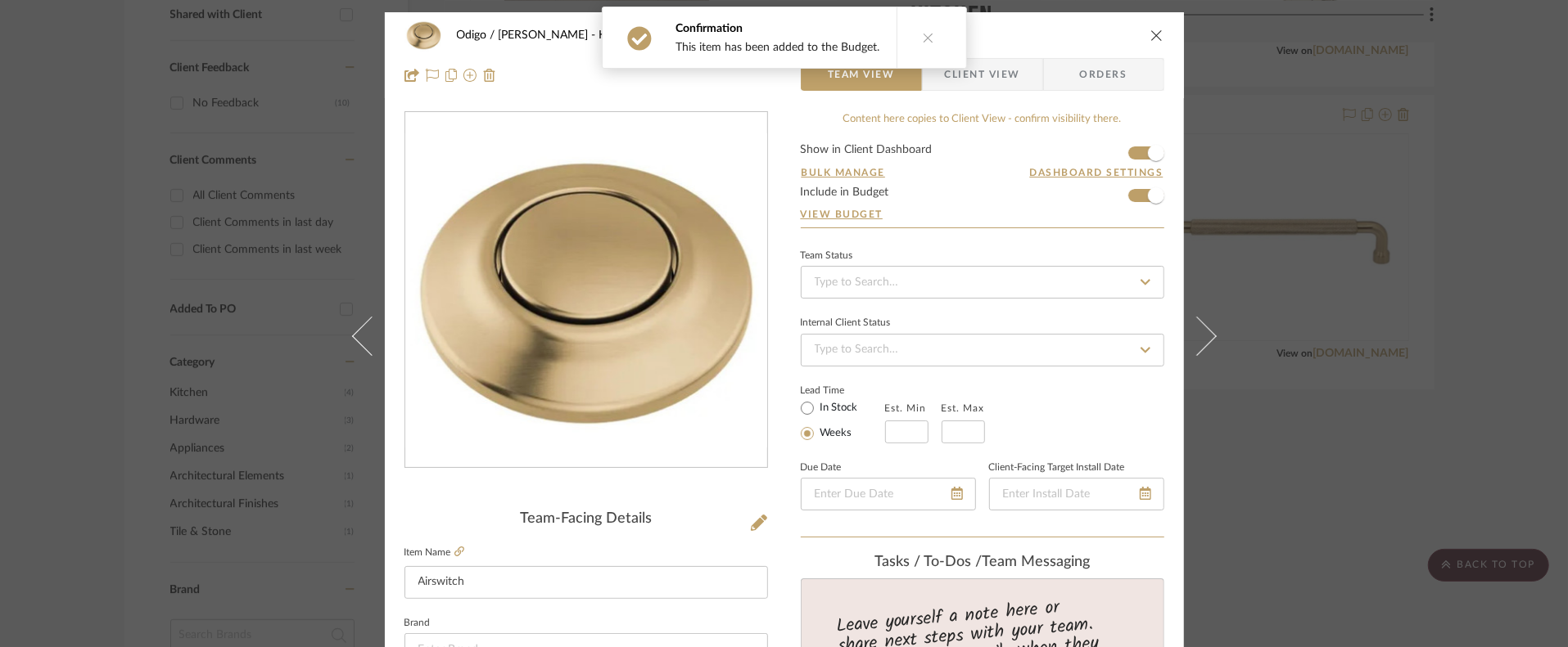
click at [1151, 34] on icon "close" at bounding box center [1157, 35] width 13 height 13
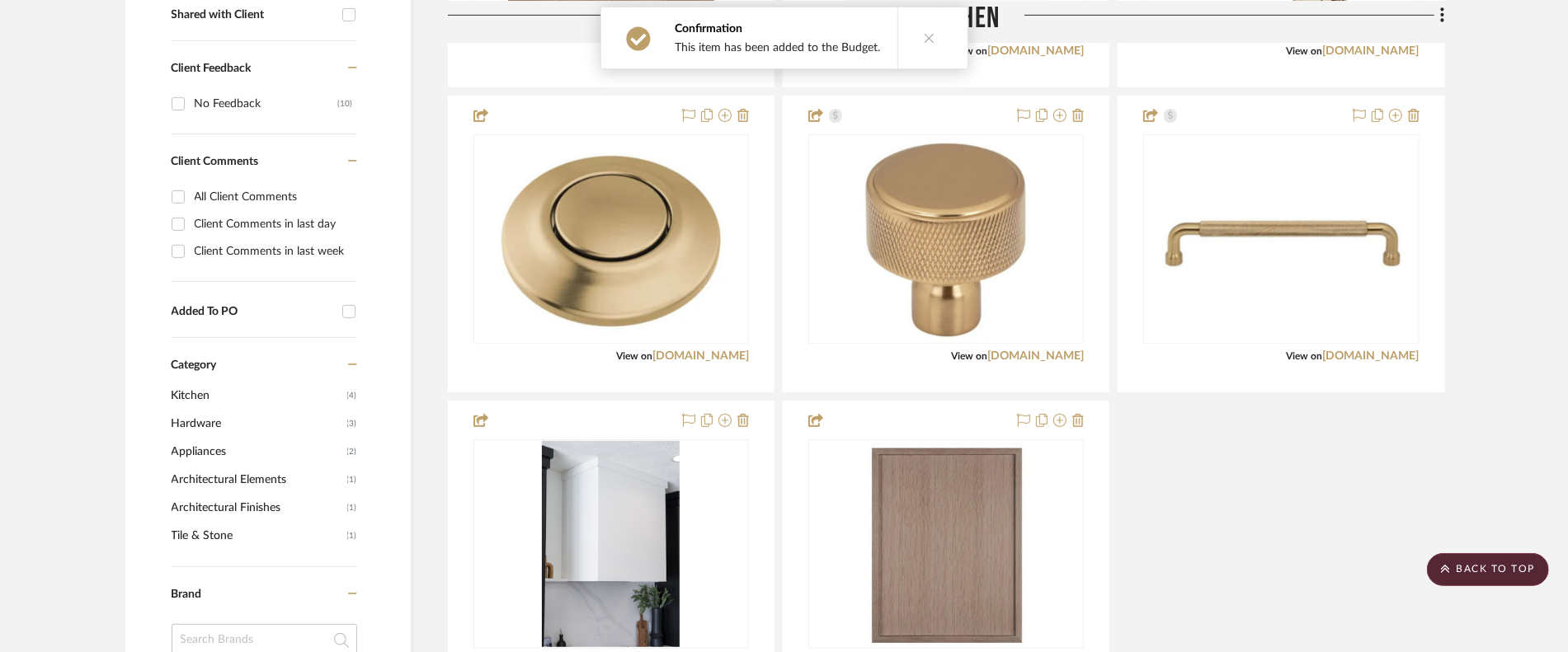
click at [1294, 467] on div "LVP By Northern Flooring [PERSON_NAME] Northern Voyage LVP Calistoga Team Statu…" at bounding box center [947, 244] width 997 height 907
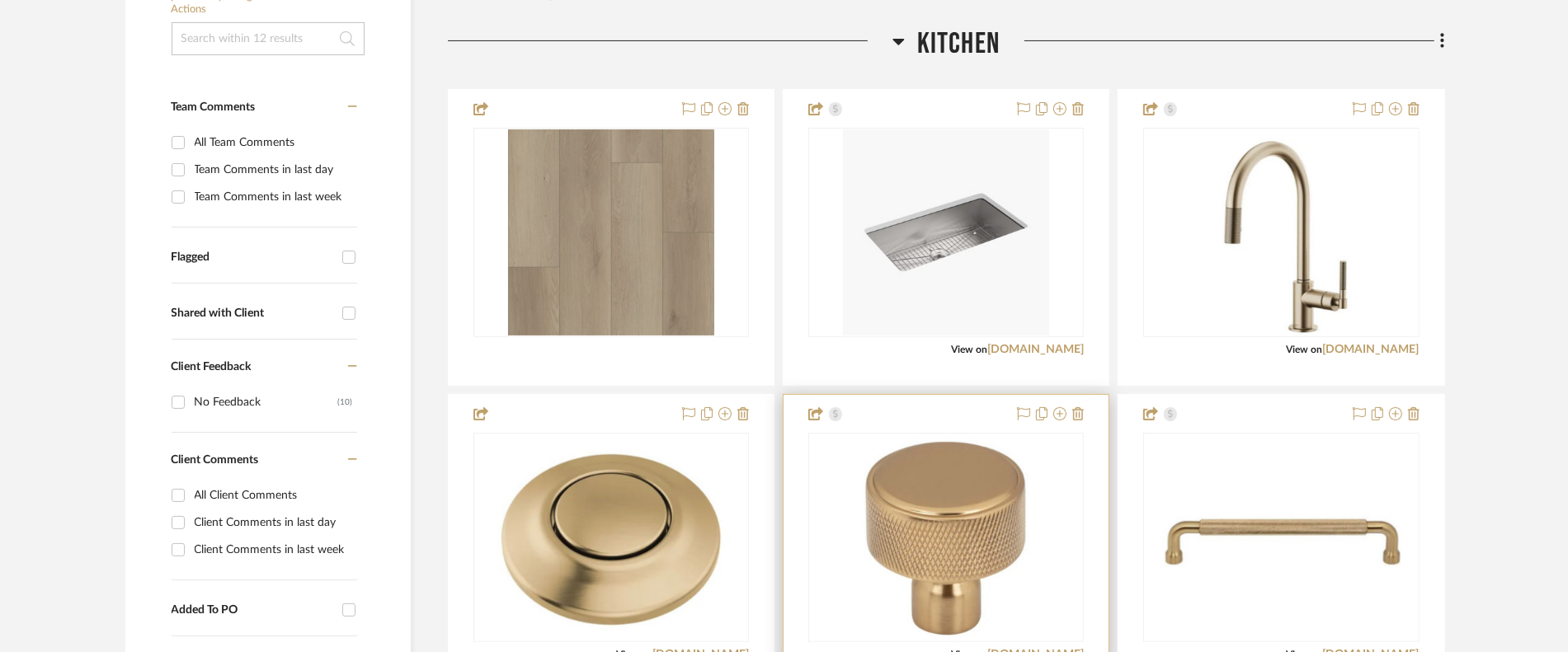
scroll to position [439, 0]
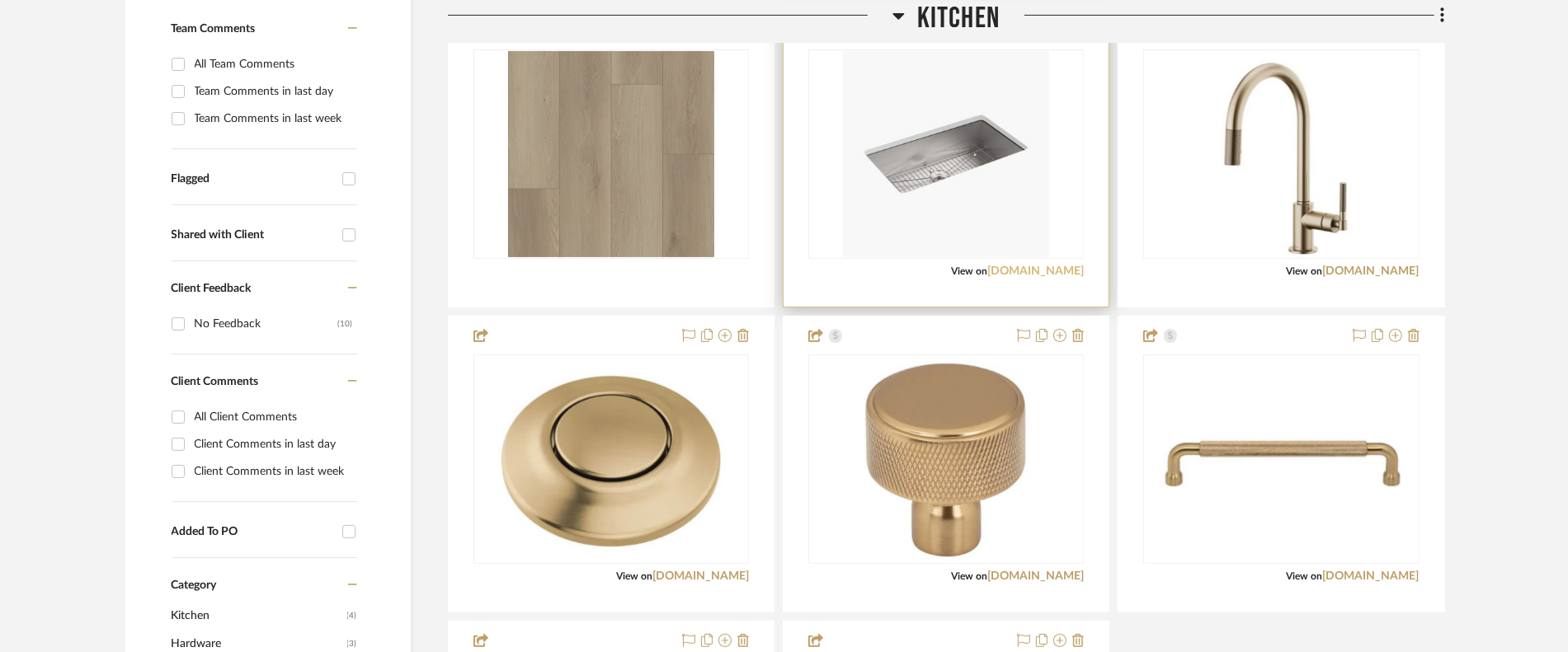
click at [1052, 275] on link "[DOMAIN_NAME]" at bounding box center [1035, 272] width 96 height 11
click at [1003, 273] on link "[DOMAIN_NAME]" at bounding box center [1035, 272] width 96 height 11
click at [927, 158] on img "0" at bounding box center [946, 154] width 206 height 206
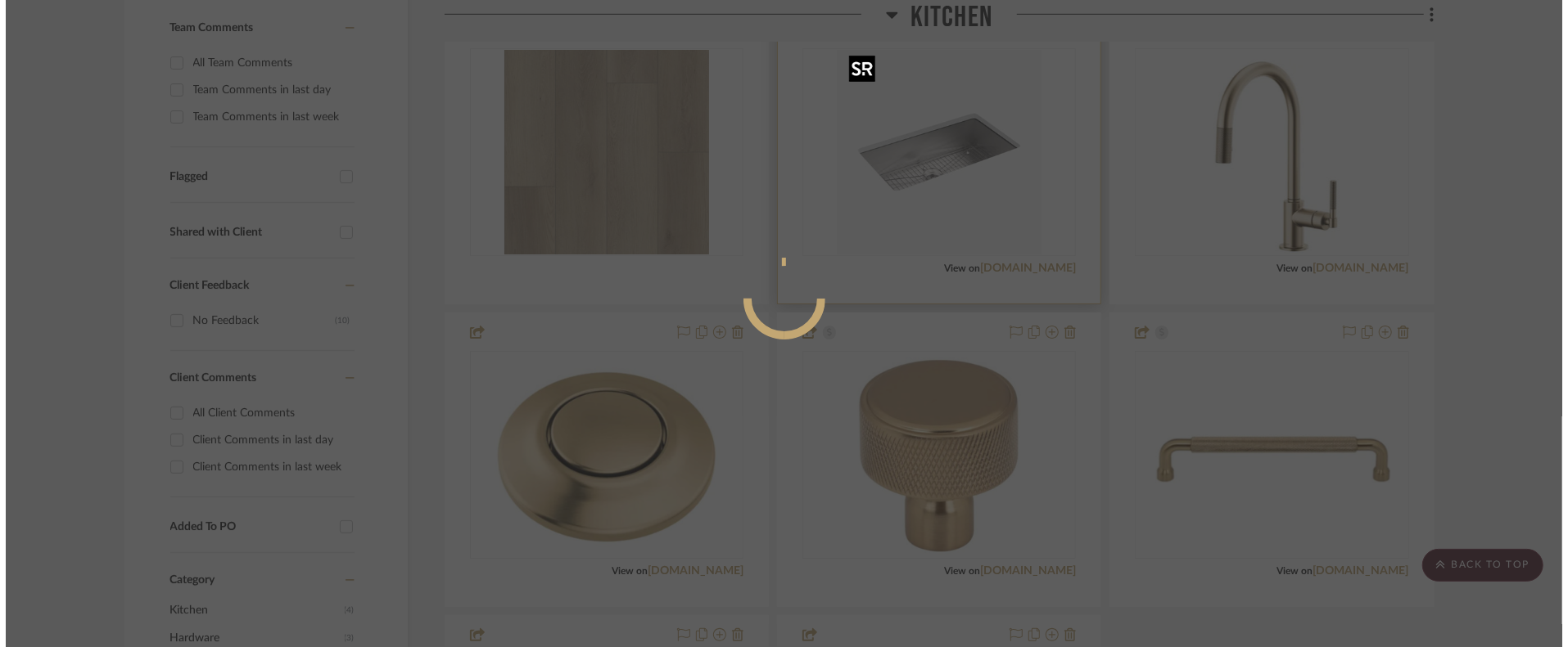
scroll to position [0, 0]
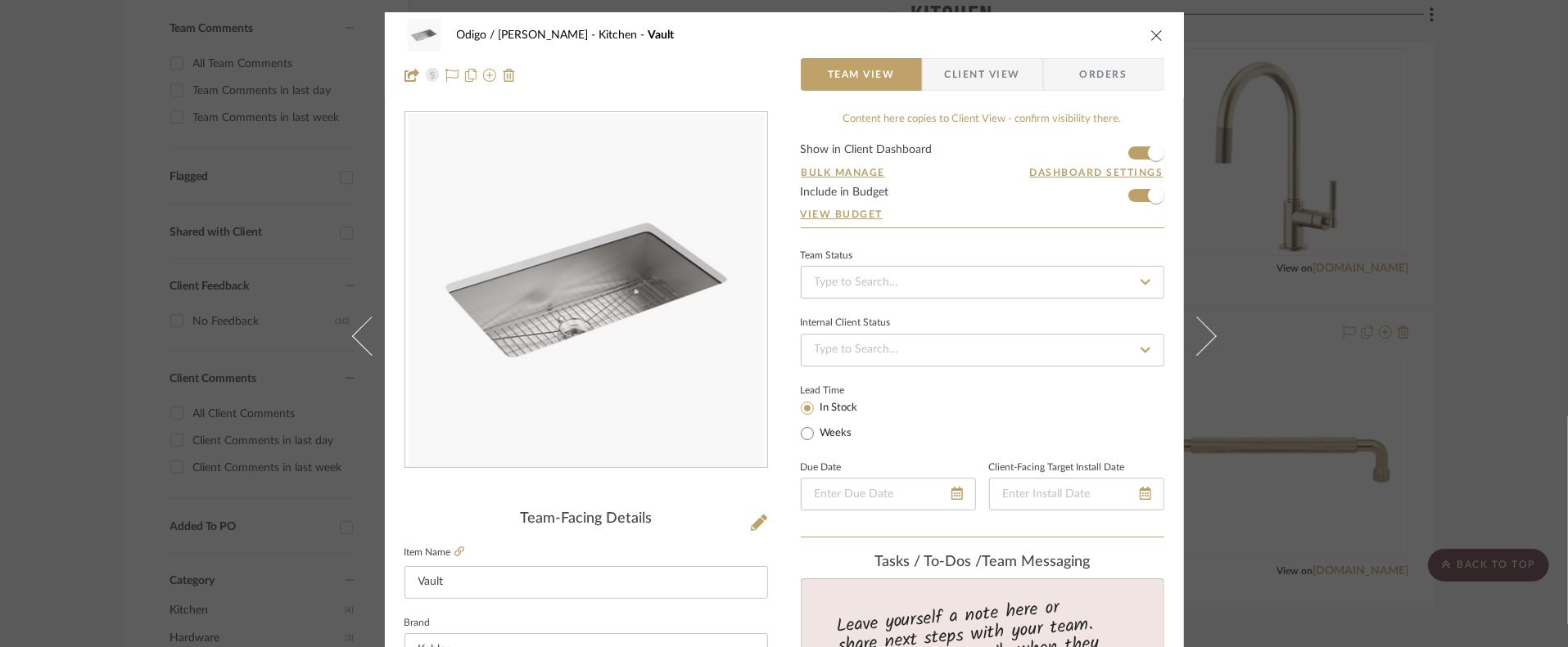
click at [755, 528] on icon at bounding box center [758, 522] width 16 height 16
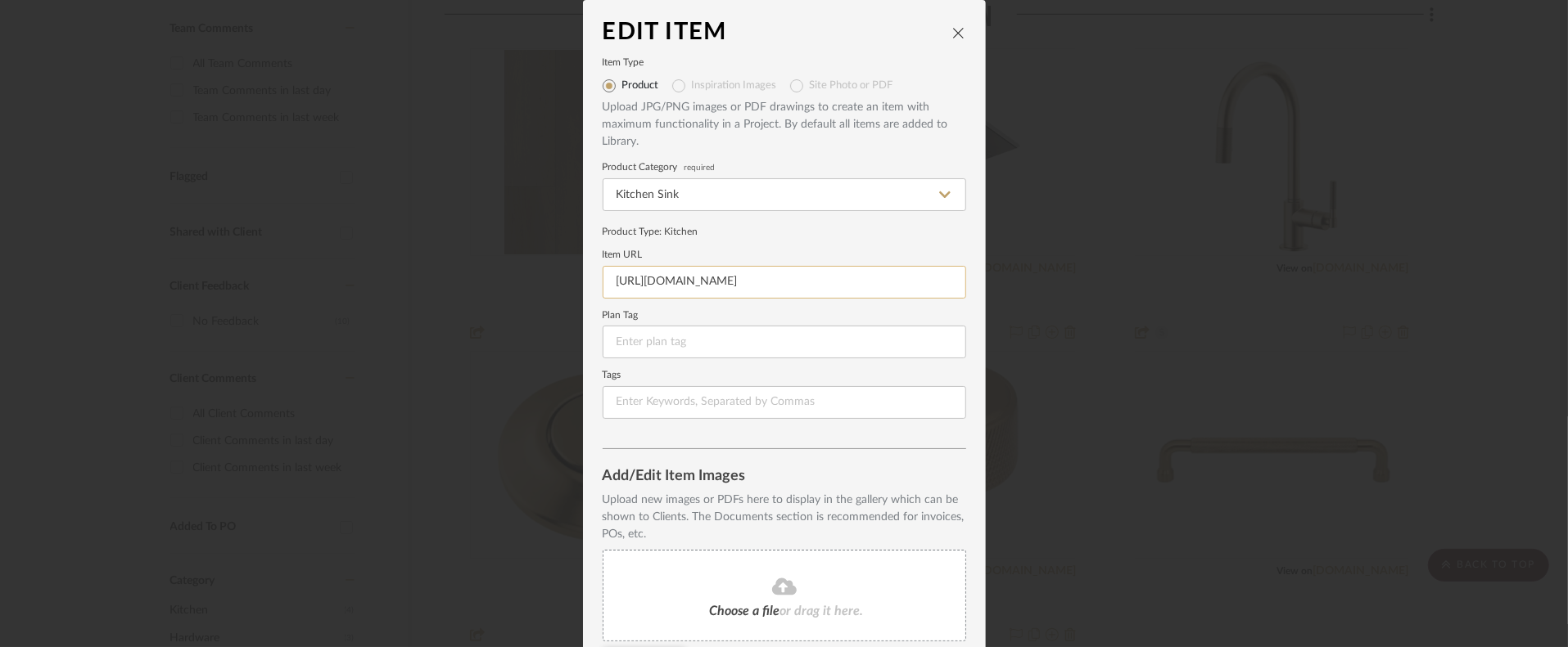
click at [716, 286] on input "[URL][DOMAIN_NAME]" at bounding box center [784, 282] width 363 height 33
click at [715, 286] on input "[URL][DOMAIN_NAME]" at bounding box center [784, 282] width 363 height 33
click at [714, 286] on input "[URL][DOMAIN_NAME]" at bounding box center [784, 282] width 363 height 33
paste input "ttps://[DOMAIN_NAME][URL]"
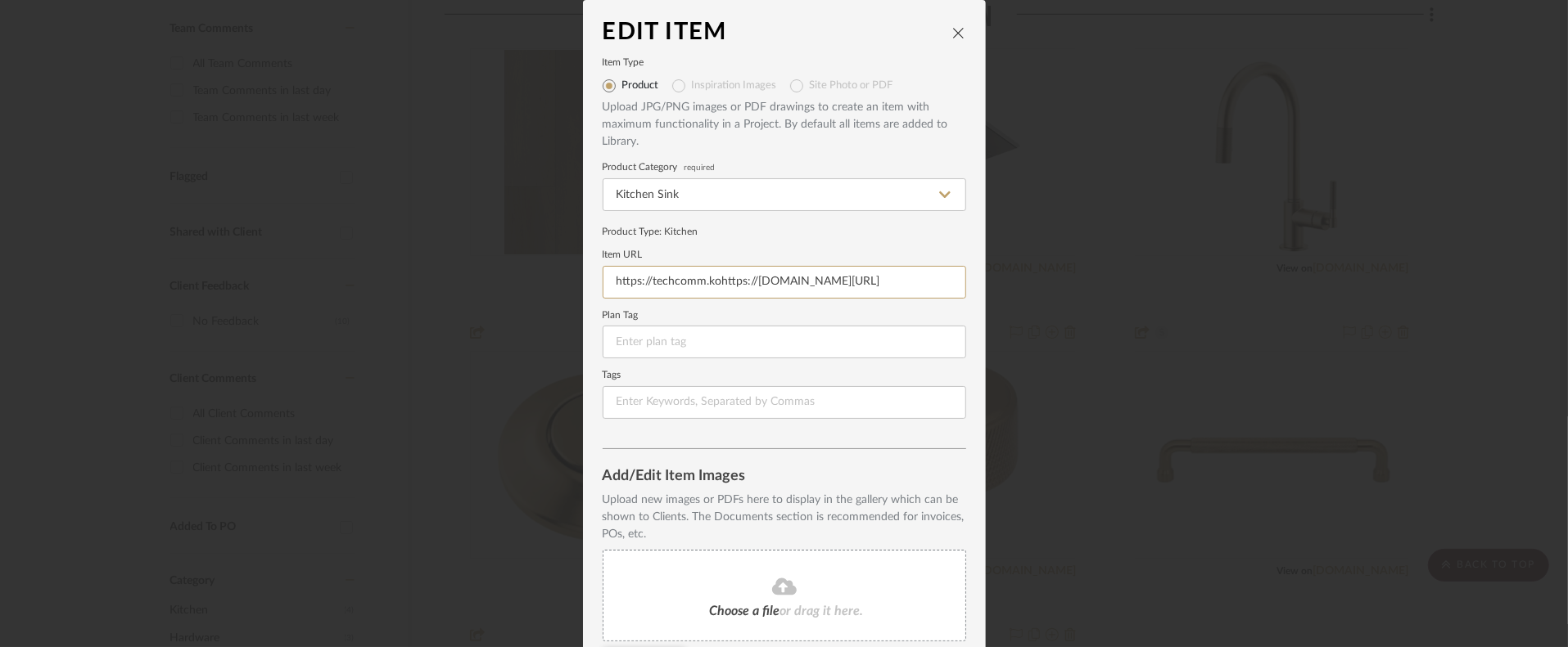
scroll to position [0, 678]
click at [758, 274] on input "https://techcomm.kohttps://[DOMAIN_NAME][URL]" at bounding box center [784, 282] width 363 height 33
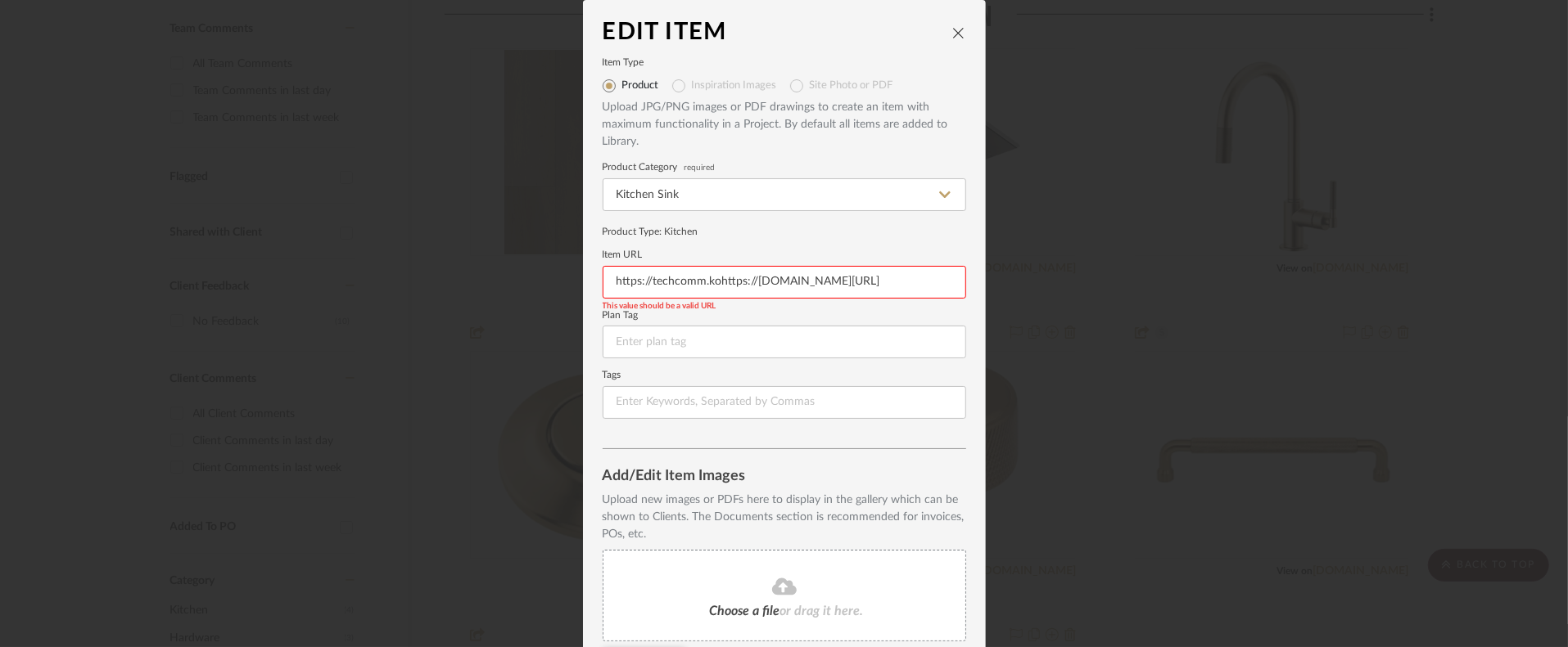
paste input "[DOMAIN_NAME][URL]"
type input "[URL][DOMAIN_NAME]"
click at [780, 245] on form "Item Type Product Inspiration Images Site Photo or PDF Upload JPG/PNG images or…" at bounding box center [784, 238] width 363 height 360
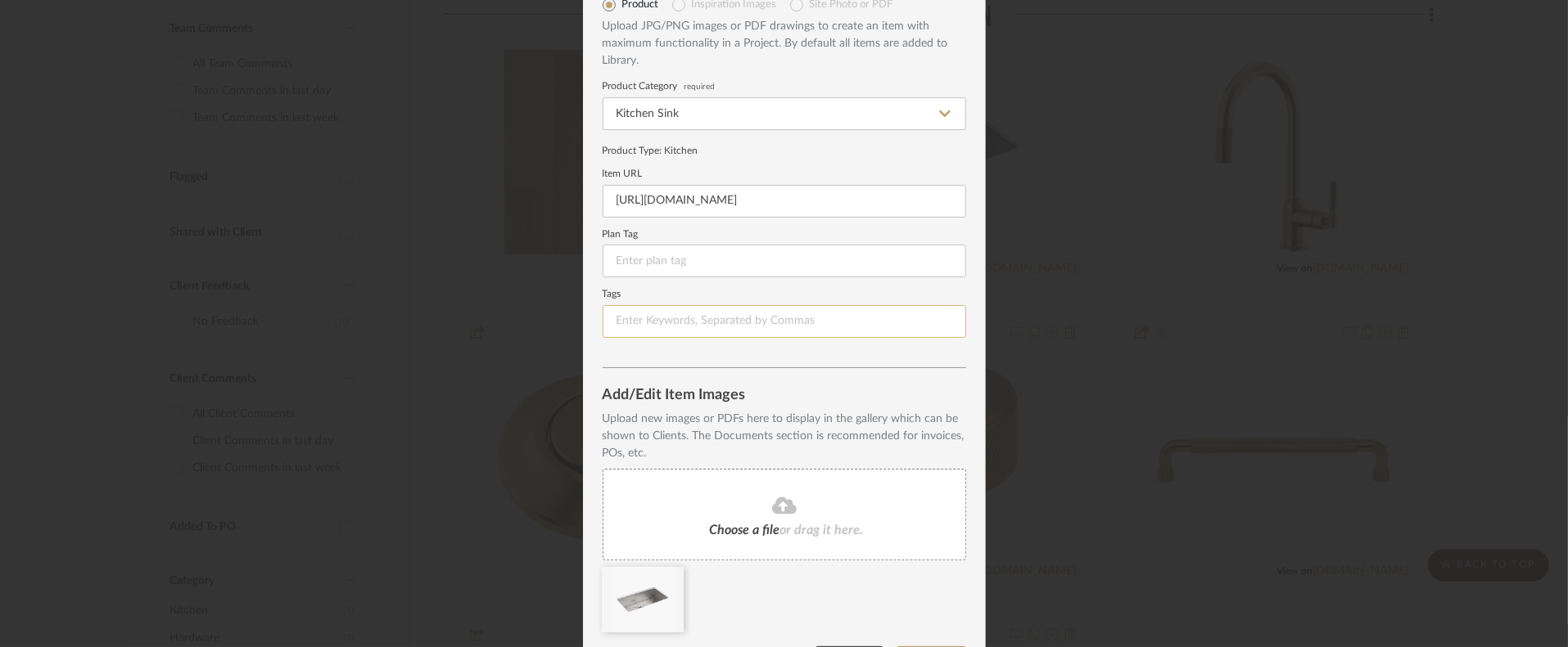
scroll to position [131, 0]
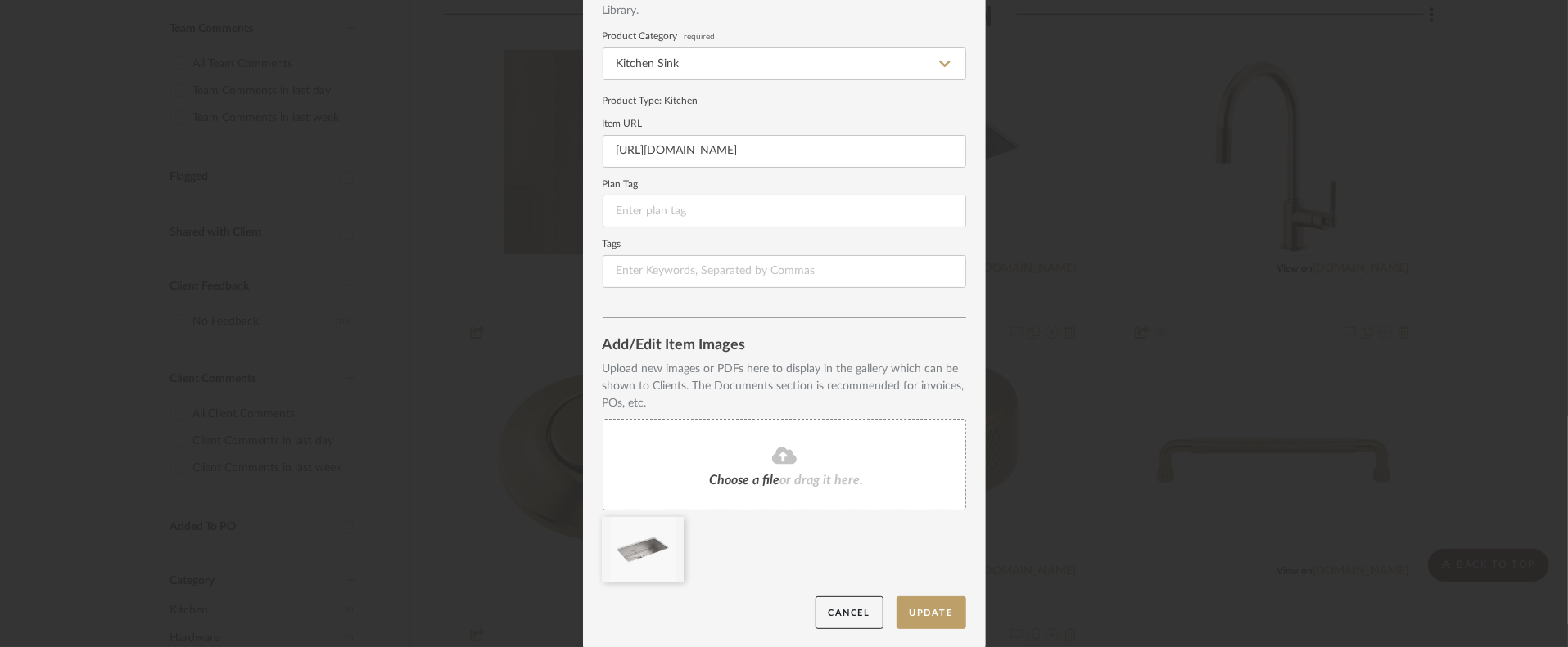
click at [942, 327] on mat-dialog-content "Edit Item Item Type Product Inspiration Images Site Photo or PDF Upload JPG/PNG…" at bounding box center [784, 258] width 363 height 741
click at [933, 601] on button "Update" at bounding box center [931, 613] width 70 height 33
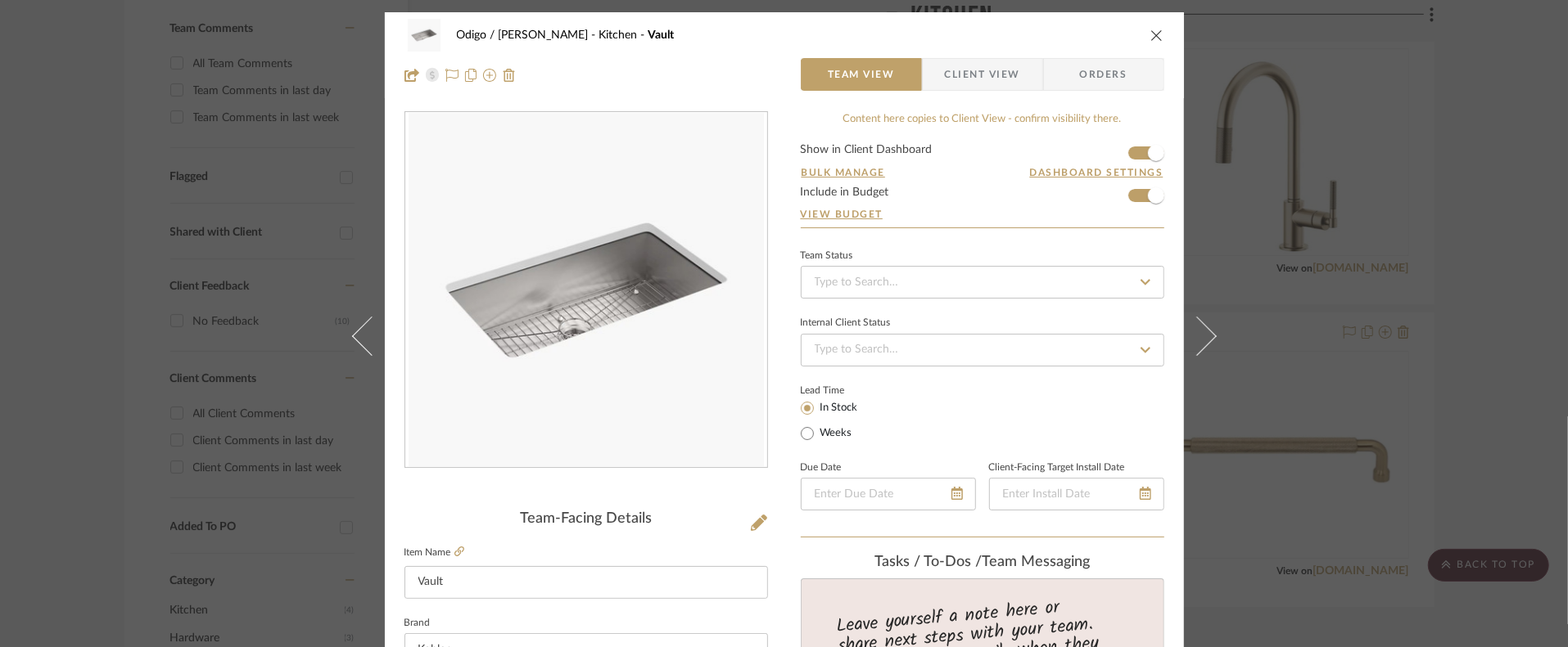
click at [1161, 28] on div "Odigo / [PERSON_NAME] Kitchen Vault Team View Client View Orders" at bounding box center [784, 55] width 799 height 86
click at [1151, 34] on icon "close" at bounding box center [1157, 35] width 13 height 13
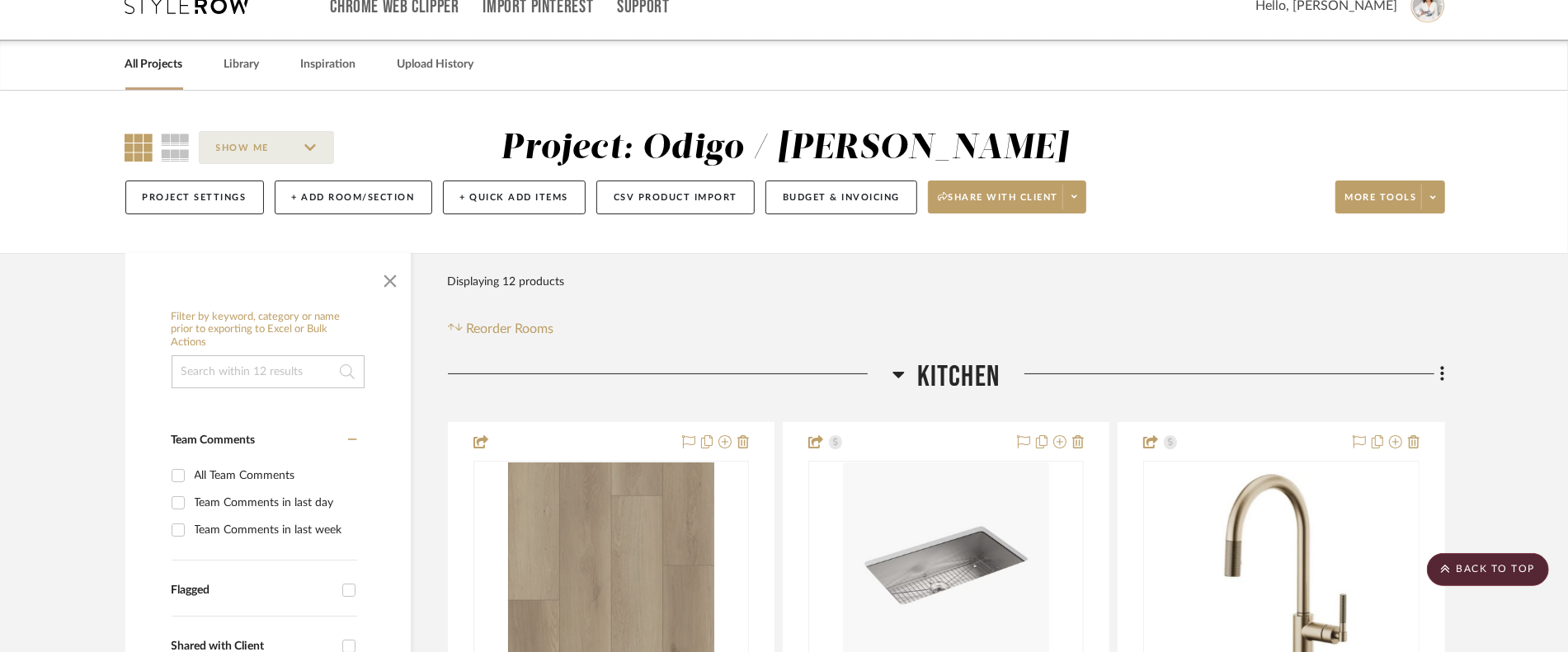
scroll to position [0, 0]
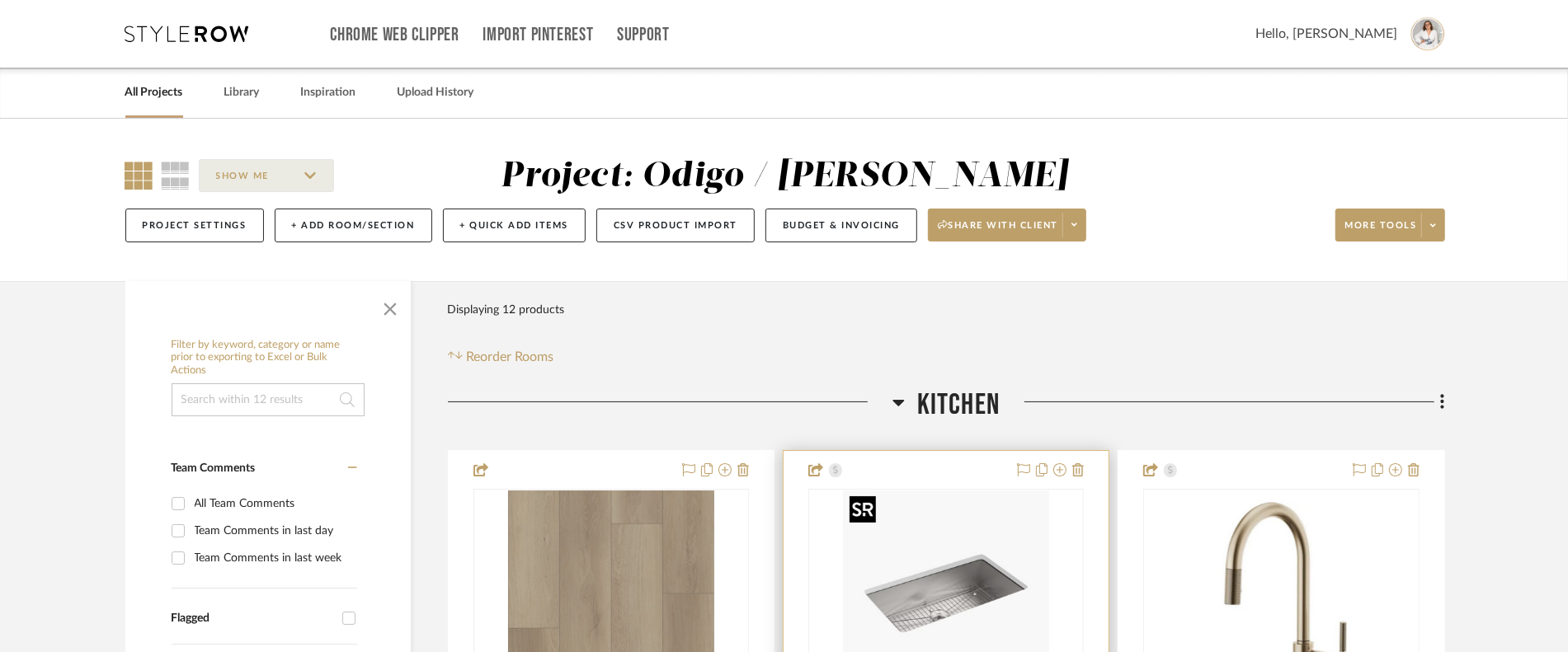
click at [948, 557] on img "0" at bounding box center [946, 594] width 206 height 206
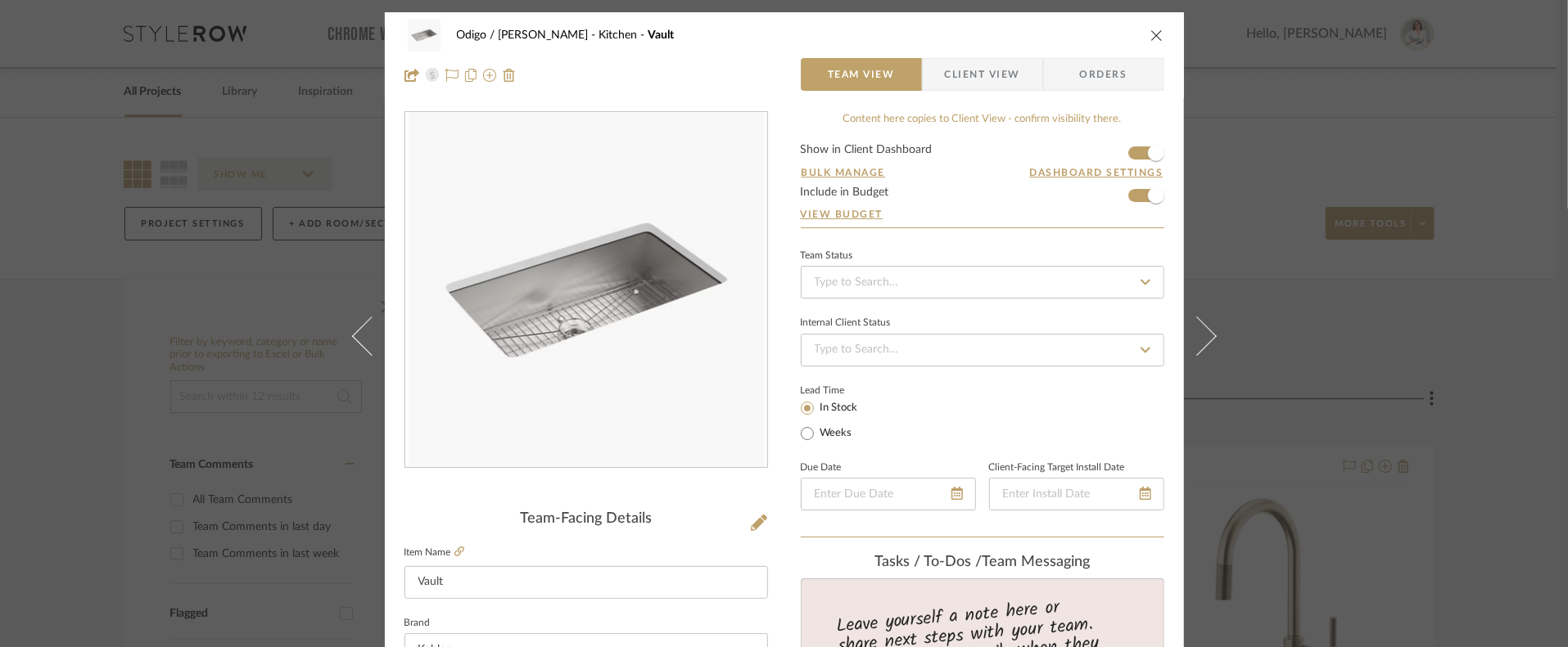
click at [1151, 32] on icon "close" at bounding box center [1157, 35] width 13 height 13
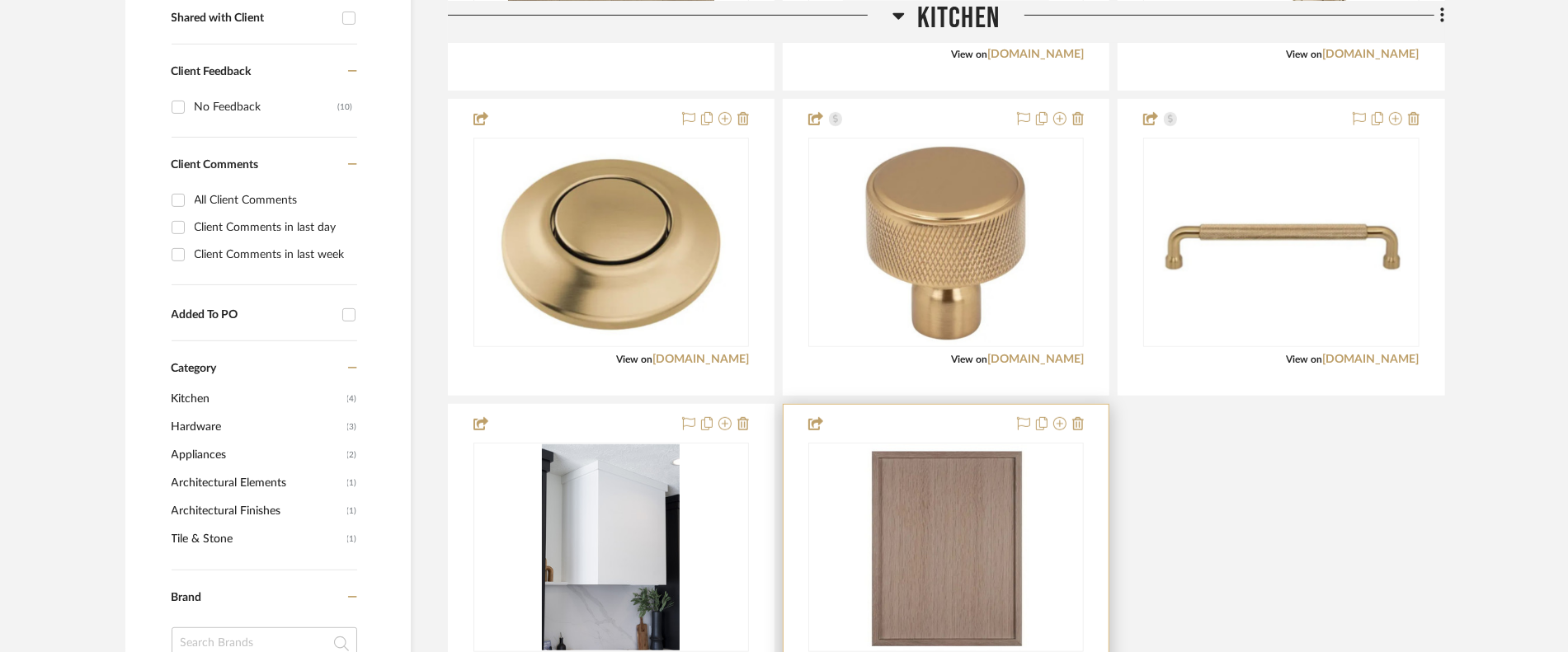
scroll to position [660, 0]
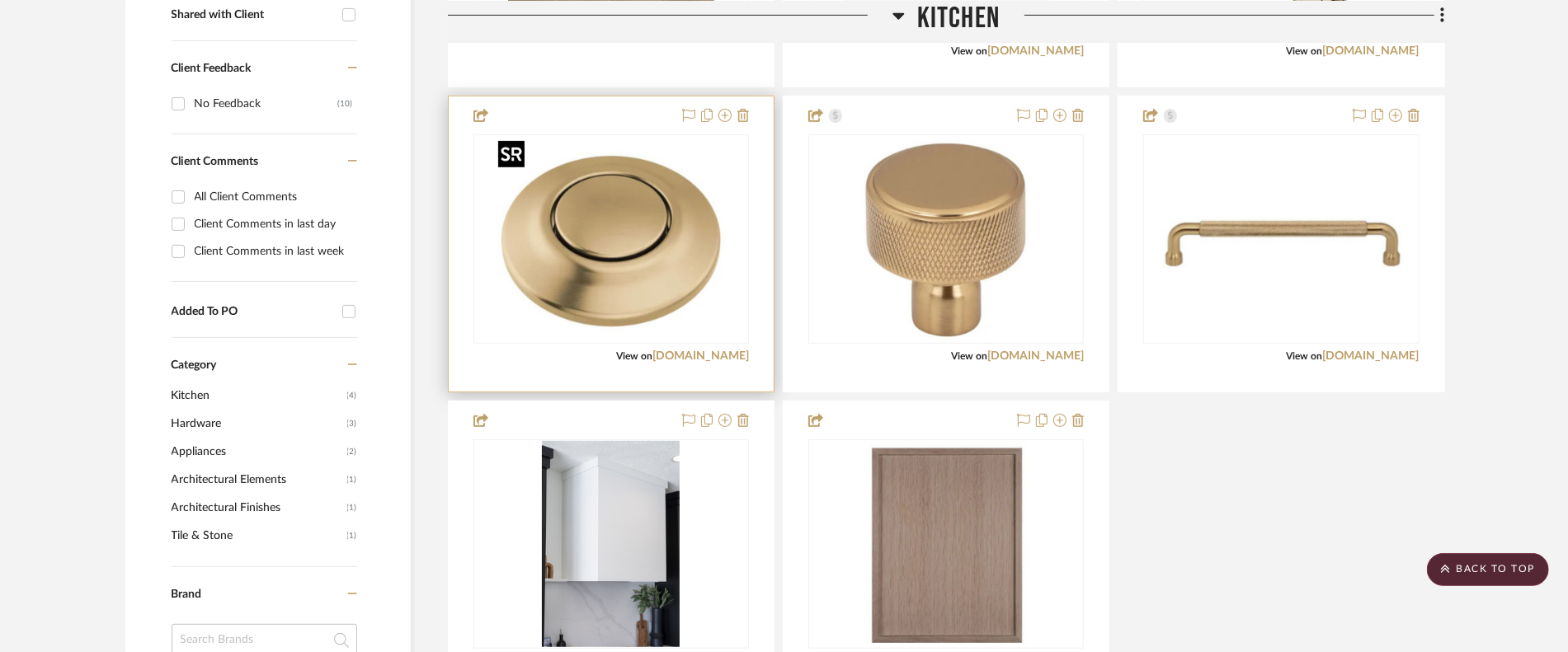
click at [635, 285] on img "0" at bounding box center [611, 239] width 238 height 206
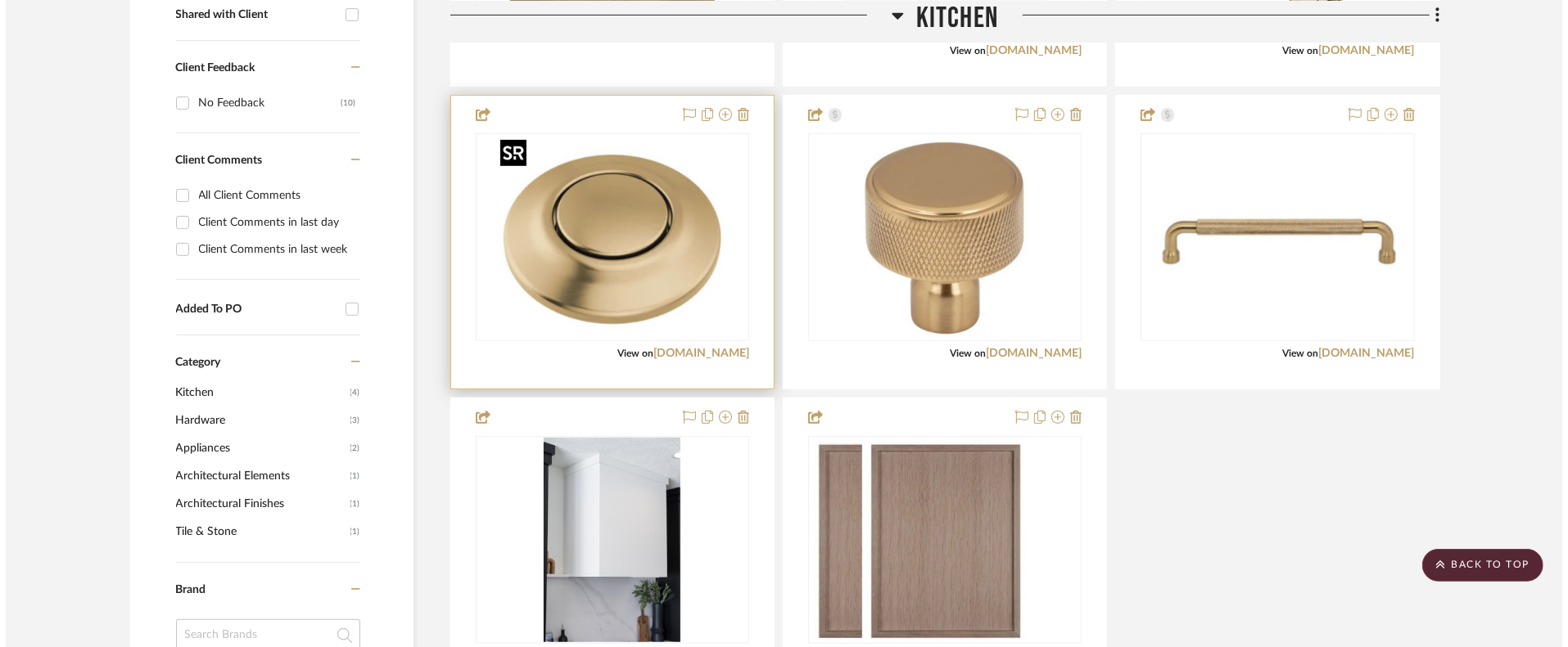
scroll to position [0, 0]
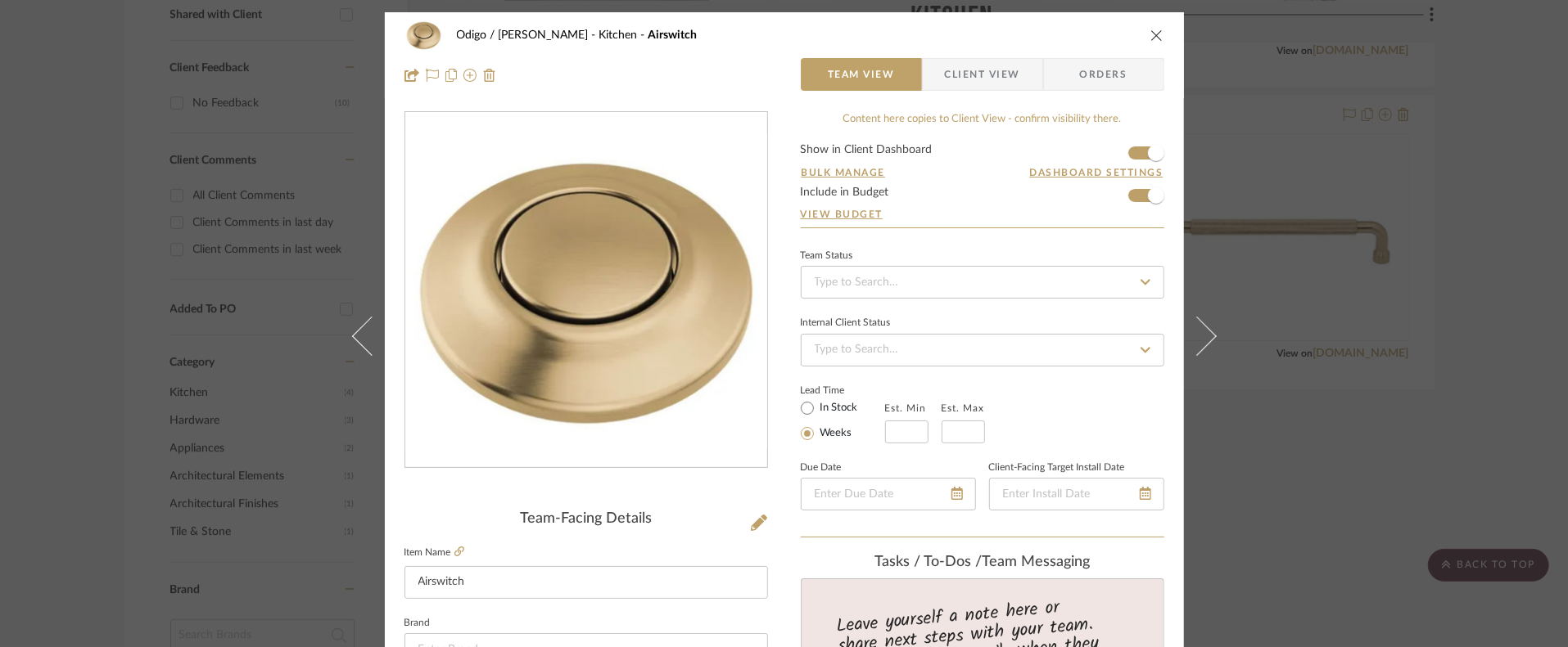
click at [1154, 33] on icon "close" at bounding box center [1157, 35] width 13 height 13
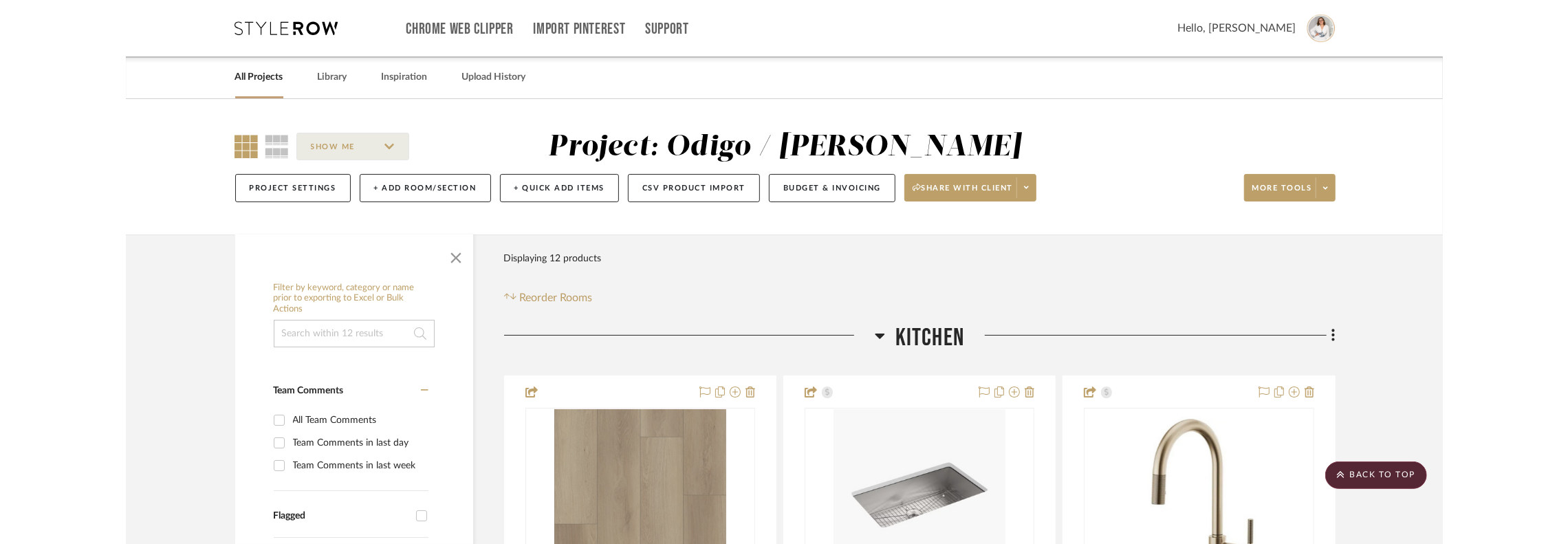
scroll to position [550, 0]
